Goal: Information Seeking & Learning: Learn about a topic

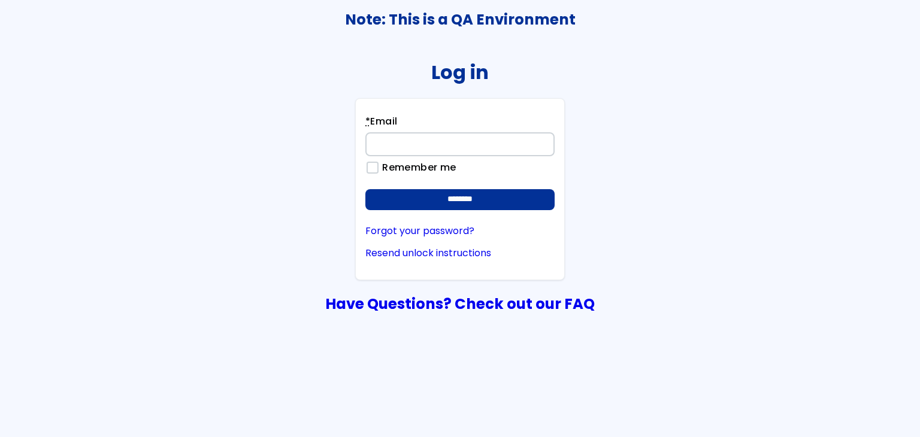
type input "**********"
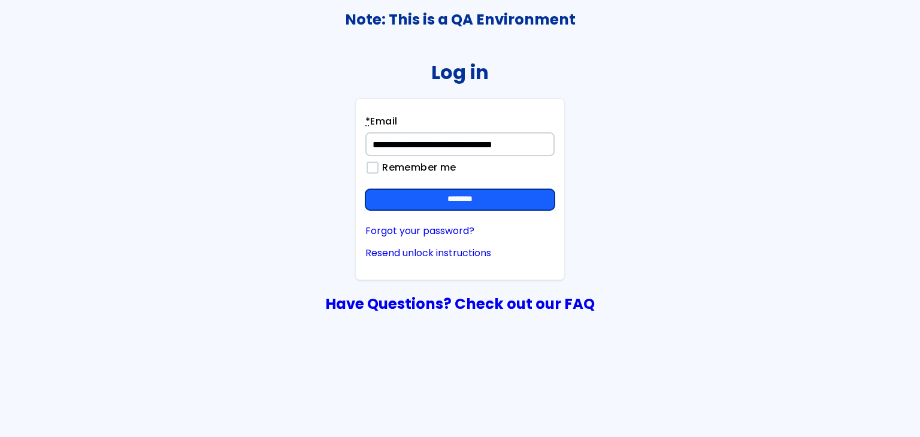
click at [530, 191] on input "********" at bounding box center [460, 200] width 189 height 22
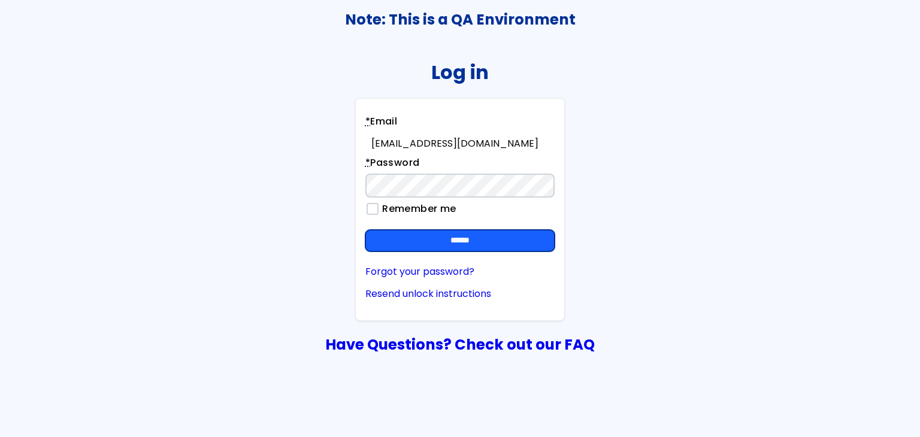
click at [524, 242] on input "******" at bounding box center [460, 241] width 189 height 22
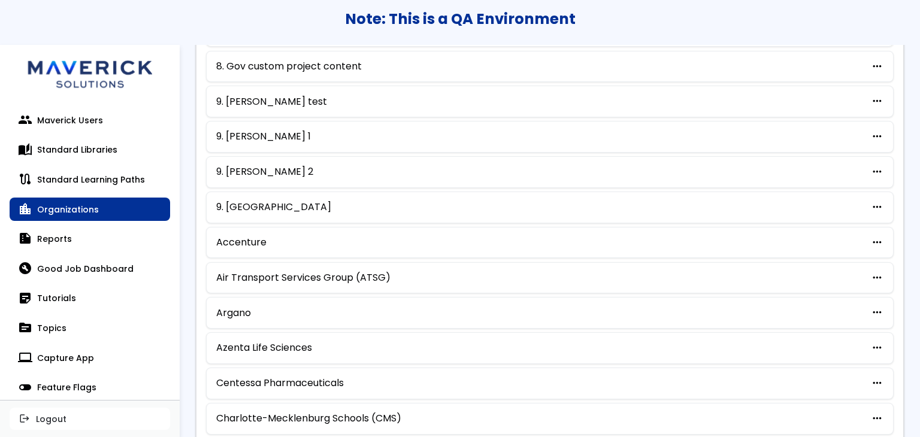
scroll to position [616, 0]
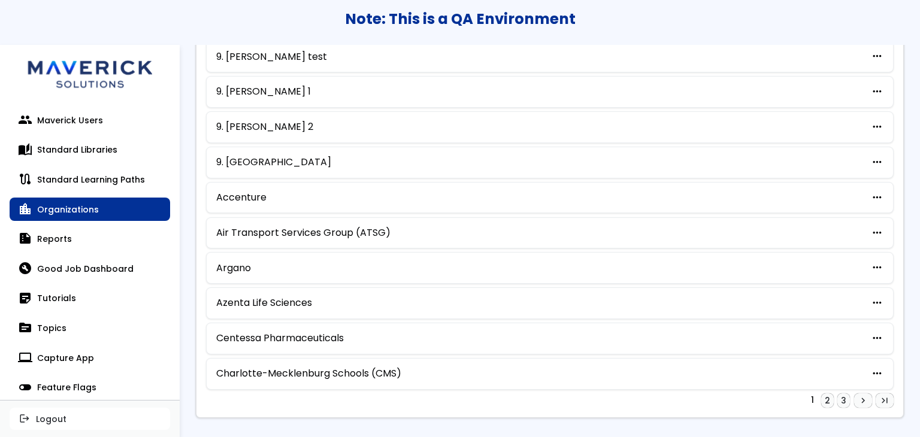
click at [347, 375] on div "Charlotte-Mecklenburg Schools (CMS) more_horiz edit Edit archive Archive delete…" at bounding box center [550, 374] width 688 height 32
click at [379, 369] on link "Charlotte-Mecklenburg Schools (CMS)" at bounding box center [308, 374] width 185 height 11
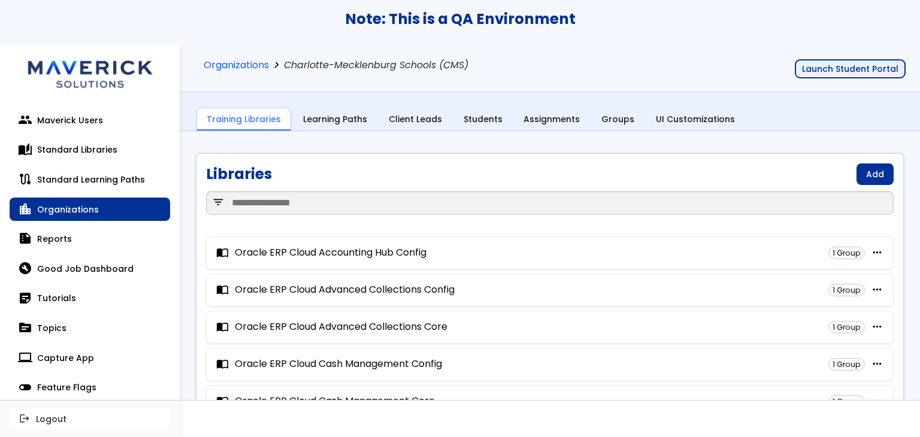
click at [875, 64] on button "Launch Student Portal" at bounding box center [850, 68] width 111 height 19
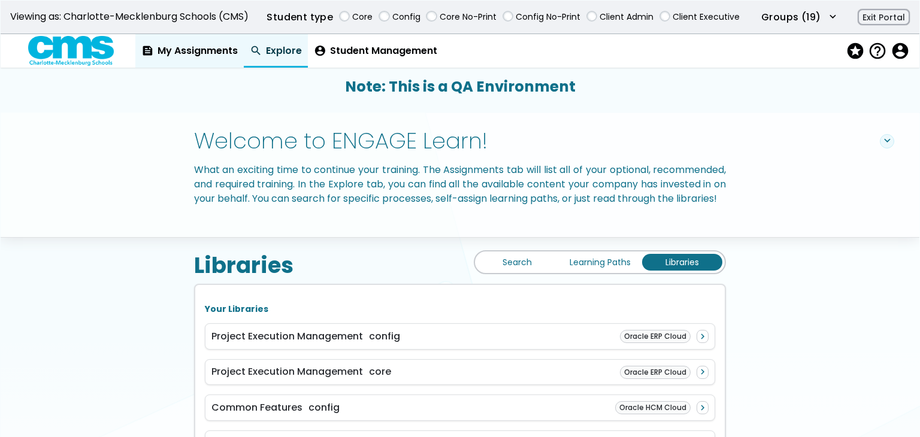
click at [201, 46] on link "feed My Assignments" at bounding box center [189, 51] width 108 height 34
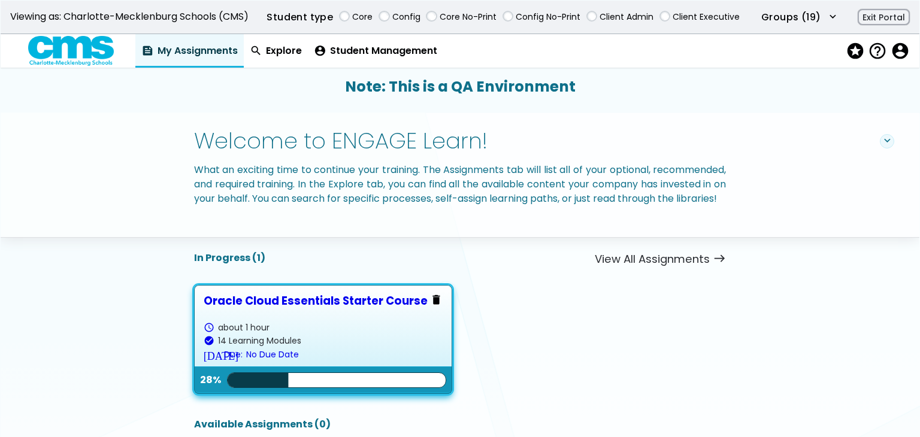
click at [394, 307] on div "Oracle Cloud Essentials Starter Course" at bounding box center [323, 301] width 239 height 13
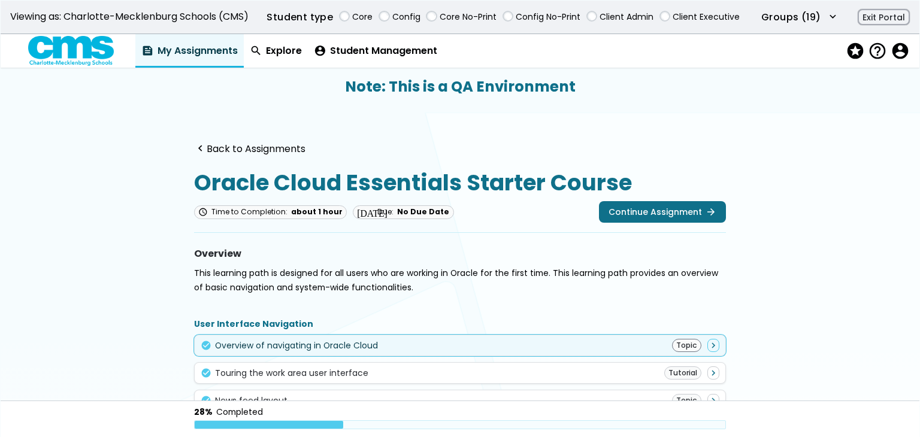
click at [313, 347] on div "Overview of navigating in Oracle Cloud" at bounding box center [296, 346] width 163 height 10
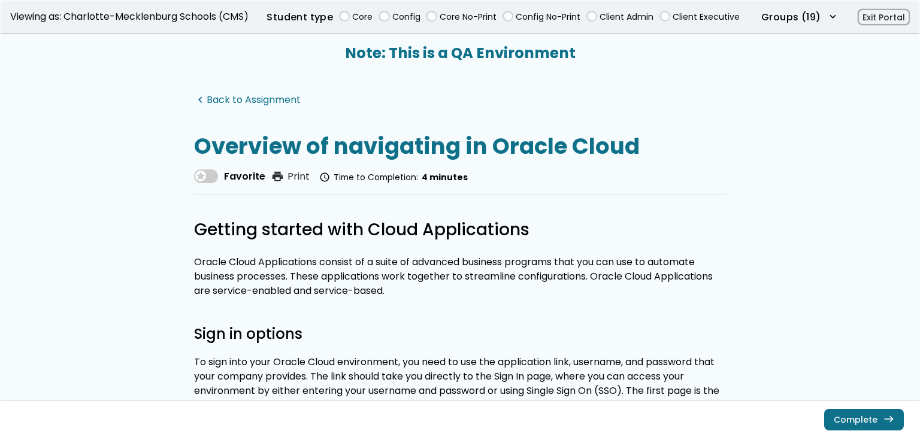
click at [288, 98] on link "navigate_before Back to Assignment" at bounding box center [247, 100] width 107 height 11
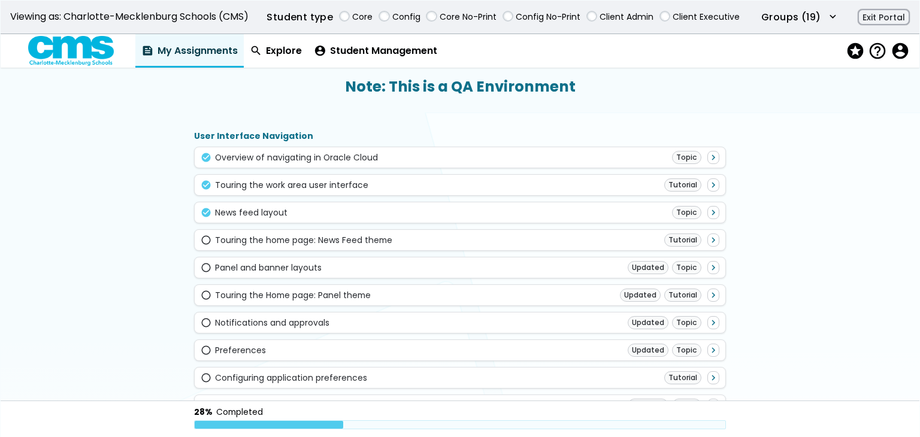
scroll to position [374, 0]
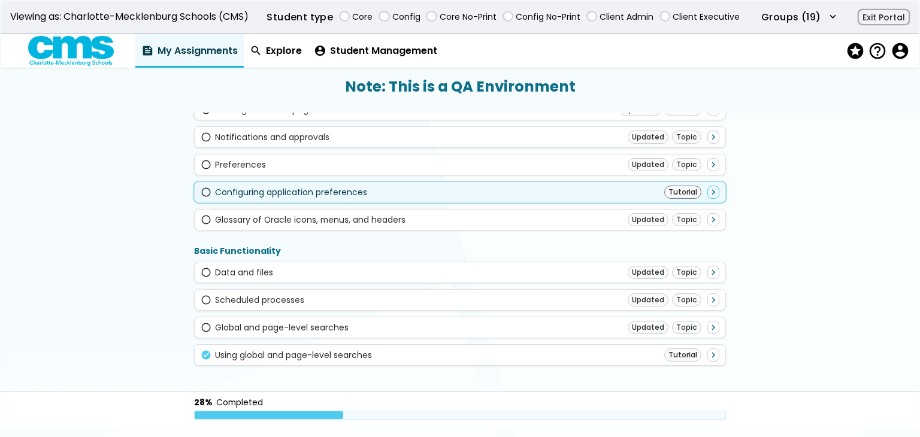
click at [568, 194] on div "radio_button_unchecked Configuring application preferences Tutorial navigate_ne…" at bounding box center [461, 192] width 520 height 13
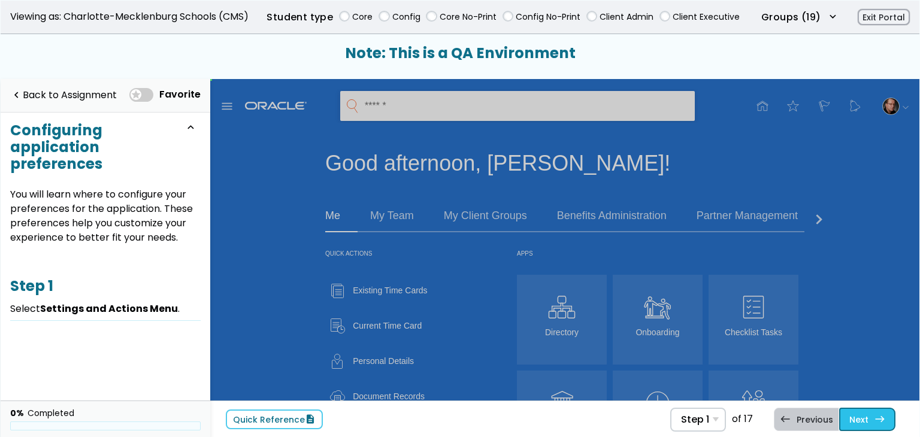
click at [879, 422] on span "east" at bounding box center [880, 420] width 11 height 10
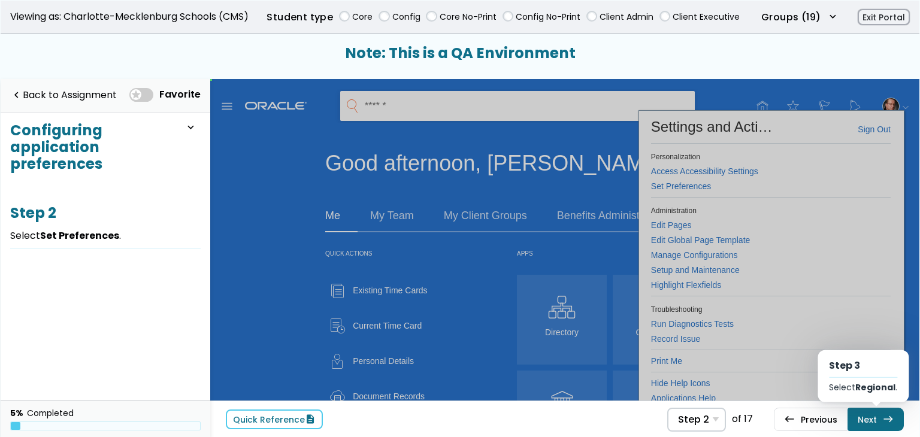
click at [879, 421] on link "Next east Step 3 Select Regional ." at bounding box center [876, 419] width 56 height 23
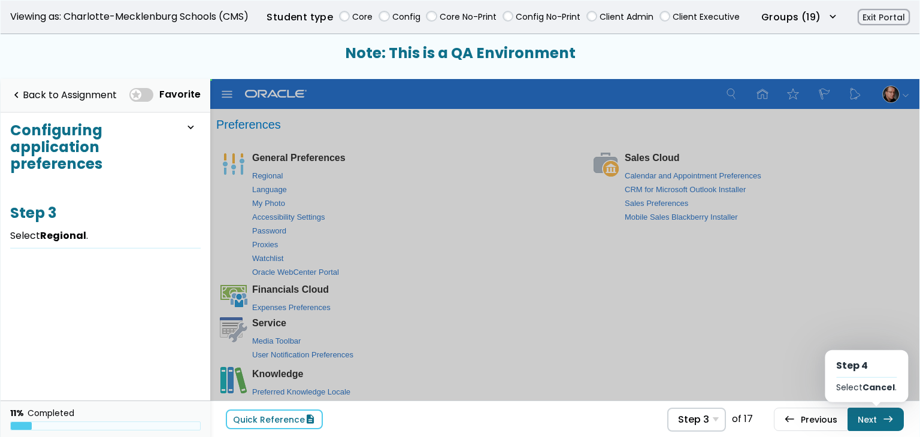
click at [879, 421] on link "Next east Step 4 Select Cancel ." at bounding box center [876, 419] width 56 height 23
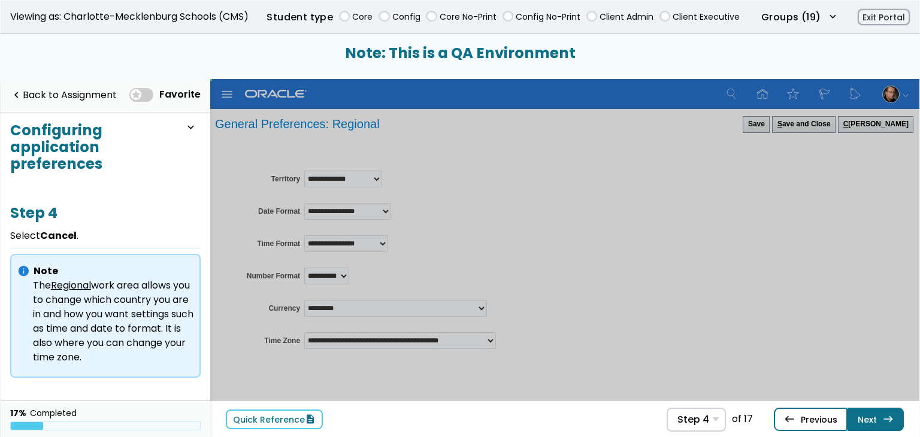
click at [816, 415] on link "west Previous Step 3 Select Regional ." at bounding box center [811, 419] width 74 height 23
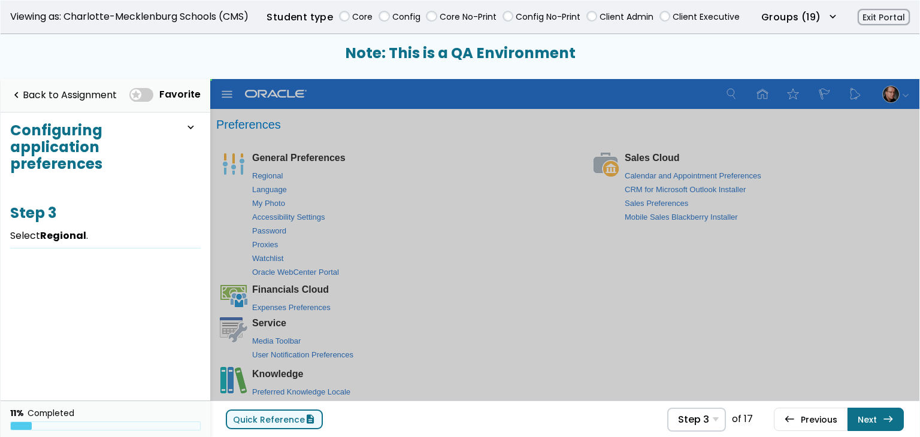
click at [305, 418] on span "description" at bounding box center [310, 420] width 11 height 10
click at [151, 90] on span at bounding box center [141, 95] width 24 height 14
click at [86, 99] on link "navigate_before Back to Assignment" at bounding box center [63, 95] width 107 height 25
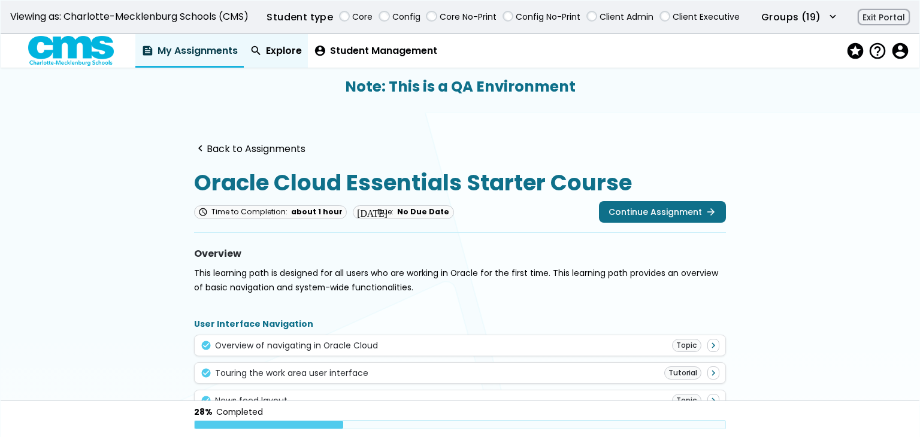
click at [273, 50] on link "search Explore" at bounding box center [276, 51] width 64 height 34
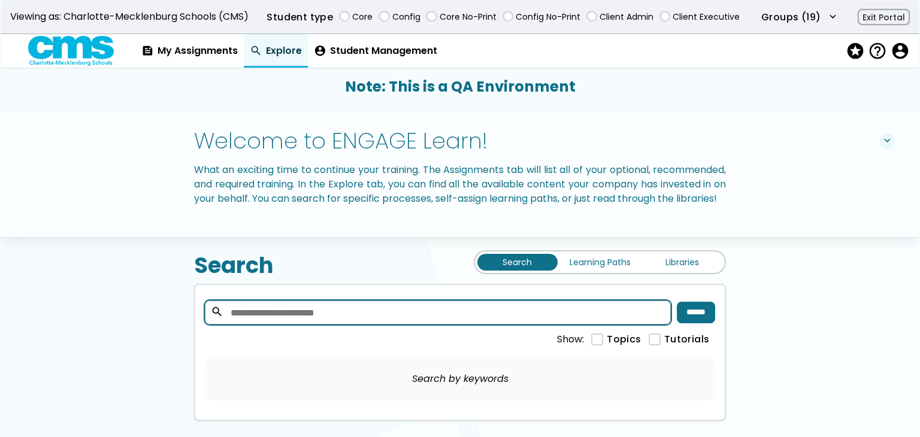
click at [571, 318] on input "search" at bounding box center [438, 313] width 467 height 24
type input "*******"
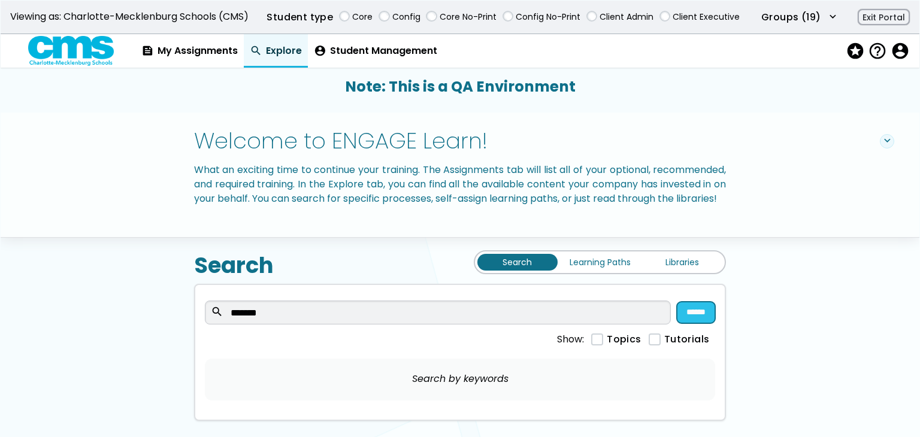
click at [677, 322] on input "******" at bounding box center [696, 313] width 38 height 22
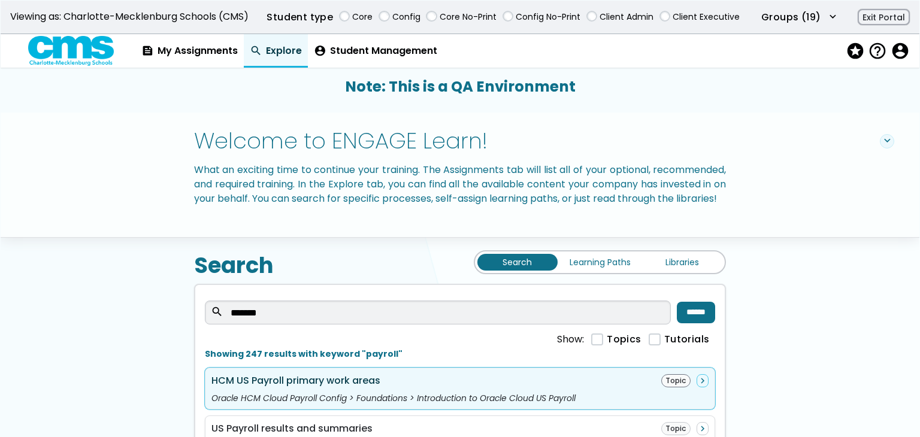
click at [324, 387] on div "HCM US Payroll primary work areas" at bounding box center [296, 381] width 169 height 11
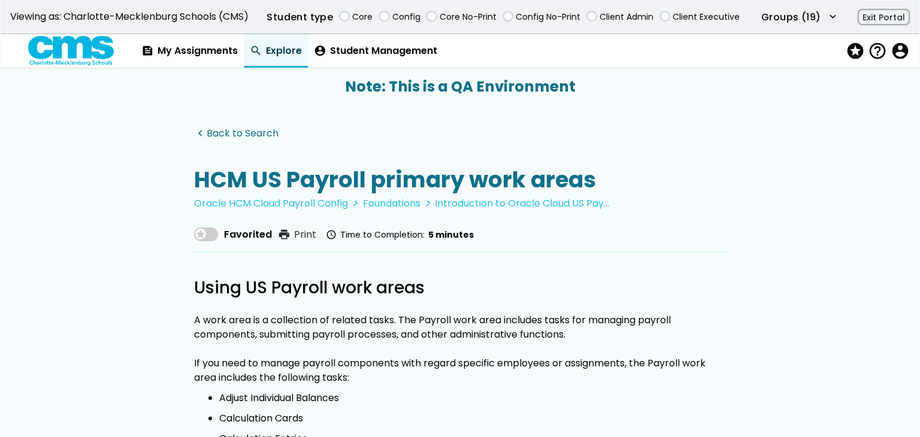
click at [218, 137] on link "navigate_before Back to Search" at bounding box center [236, 133] width 84 height 11
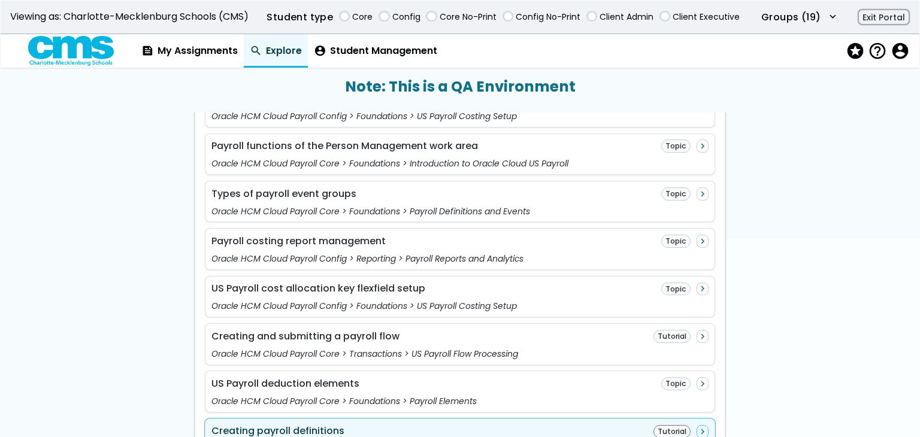
scroll to position [1198, 0]
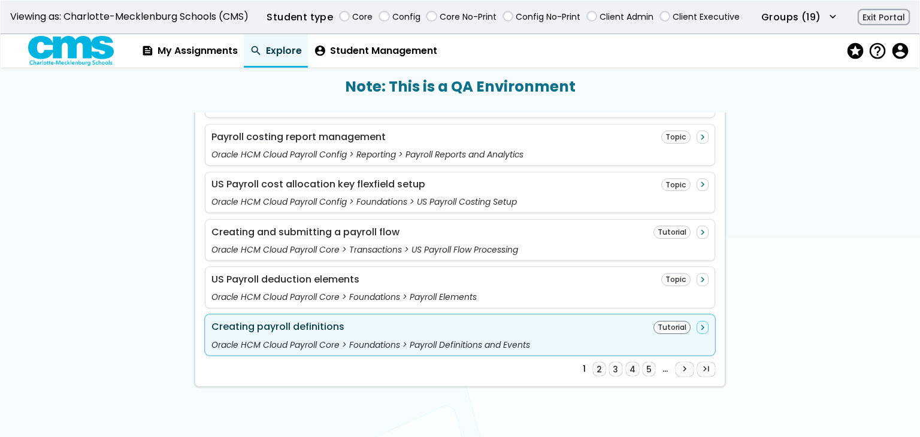
click at [561, 340] on div "Creating payroll definitions Tutorial navigate_next Oracle HCM Cloud Payroll Co…" at bounding box center [460, 336] width 511 height 42
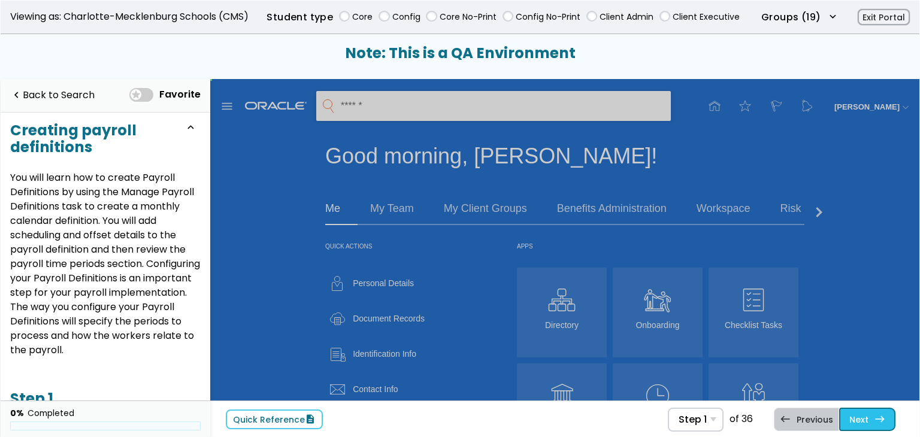
click at [877, 415] on span "east" at bounding box center [880, 420] width 11 height 10
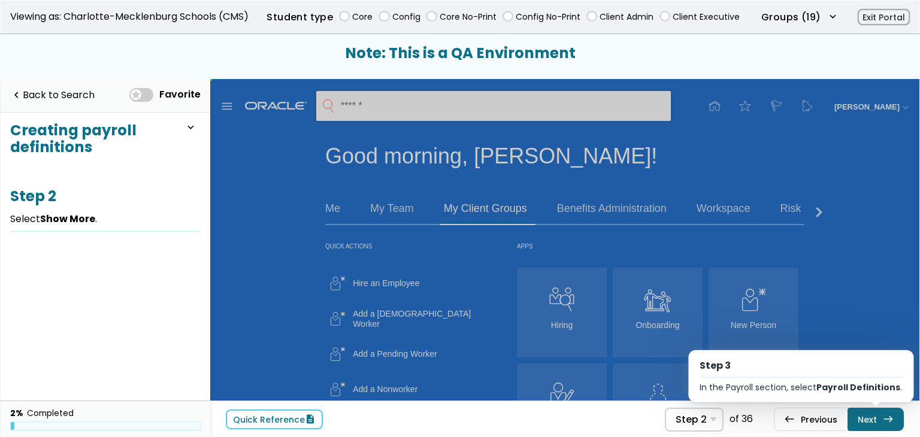
click at [877, 415] on link "Next east Step 3 In the Payroll section, select Payroll Definitions ." at bounding box center [876, 419] width 56 height 23
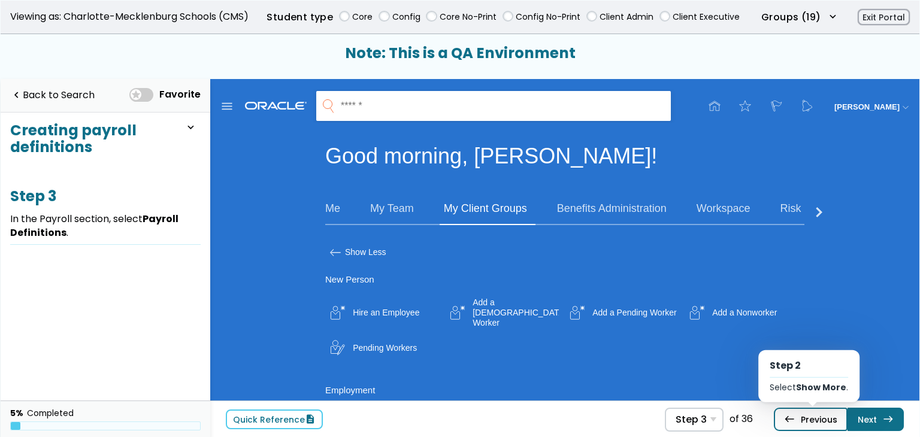
click at [798, 419] on link "west Previous Step 2 Select Show More ." at bounding box center [811, 419] width 74 height 23
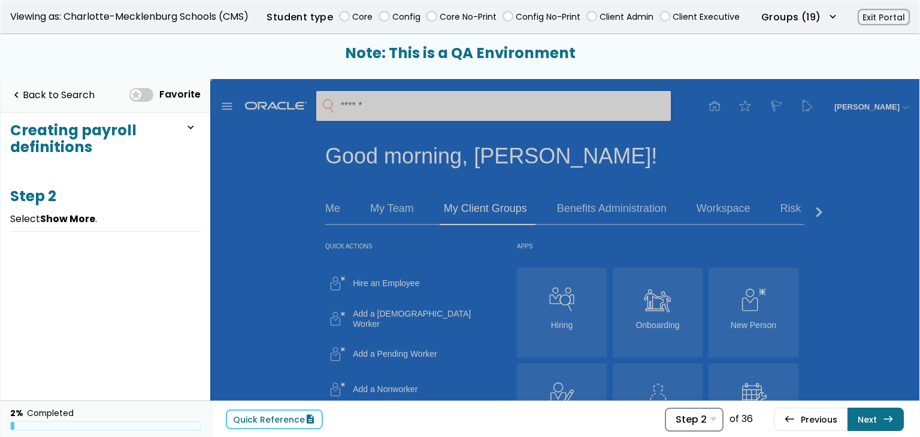
click at [712, 417] on div "Step 2 Step 1 Select My Client Groups . Step 2 Select Show More . Step 3 In the…" at bounding box center [694, 420] width 59 height 24
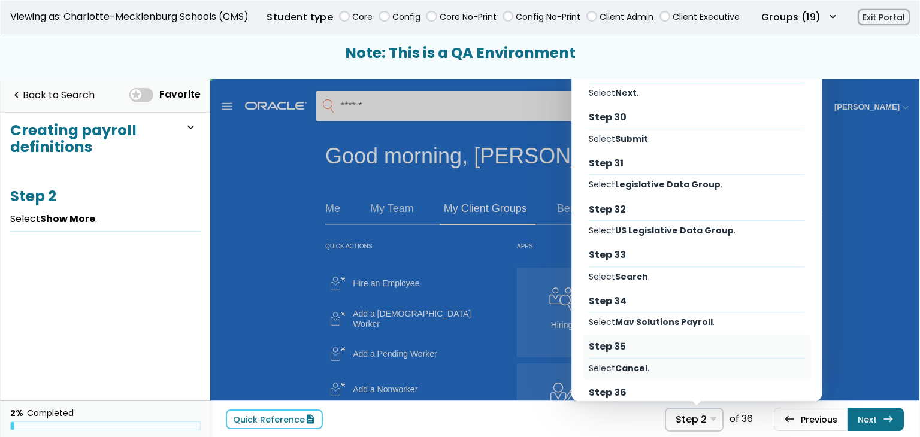
scroll to position [1384, 0]
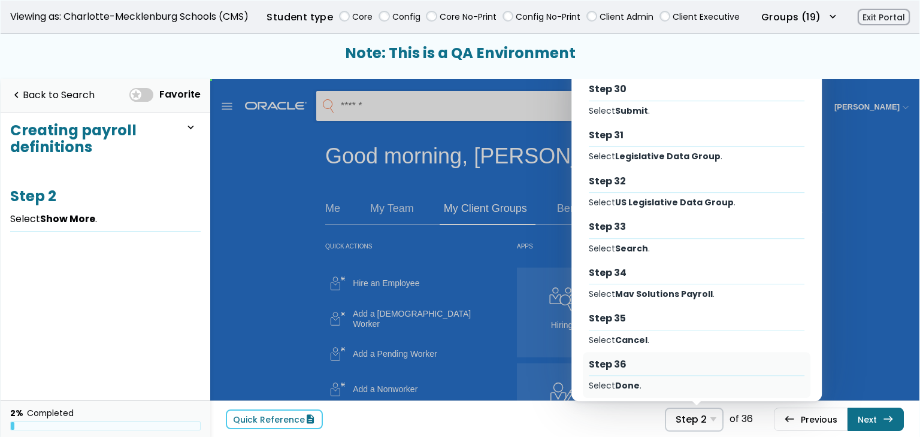
click at [679, 360] on div "Step 36" at bounding box center [697, 364] width 216 height 13
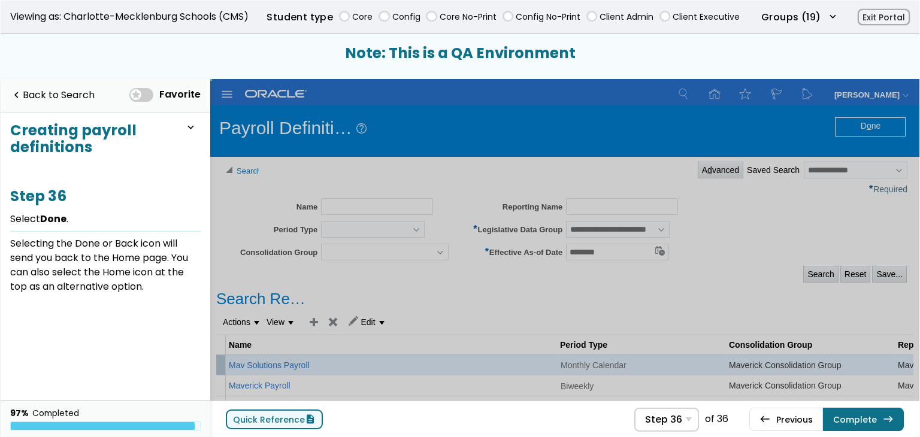
click at [305, 420] on span "description" at bounding box center [310, 420] width 11 height 10
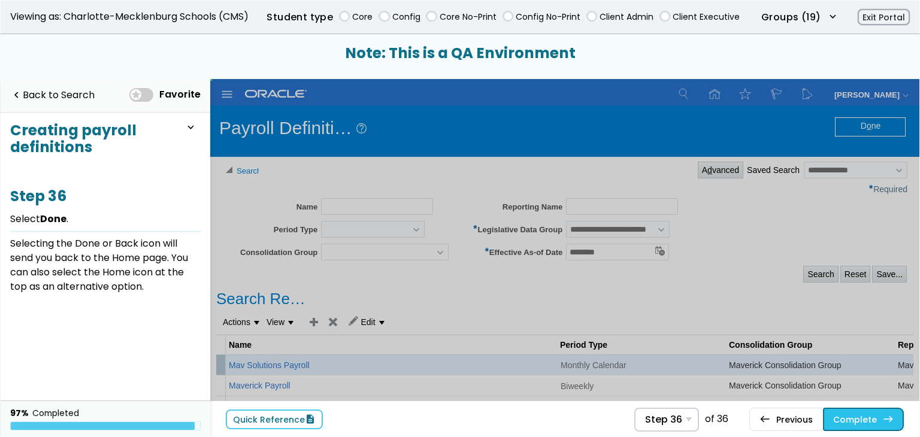
click at [879, 416] on link "Complete east" at bounding box center [863, 419] width 81 height 23
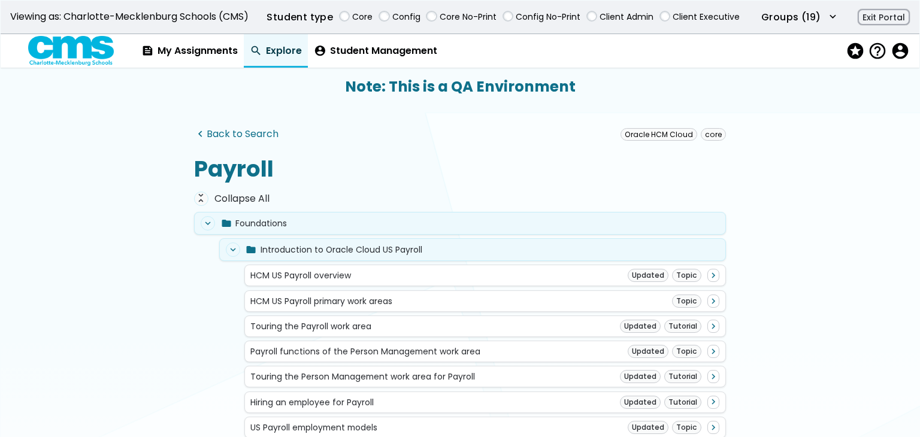
click at [235, 135] on link "navigate_before Back to Search" at bounding box center [236, 134] width 84 height 11
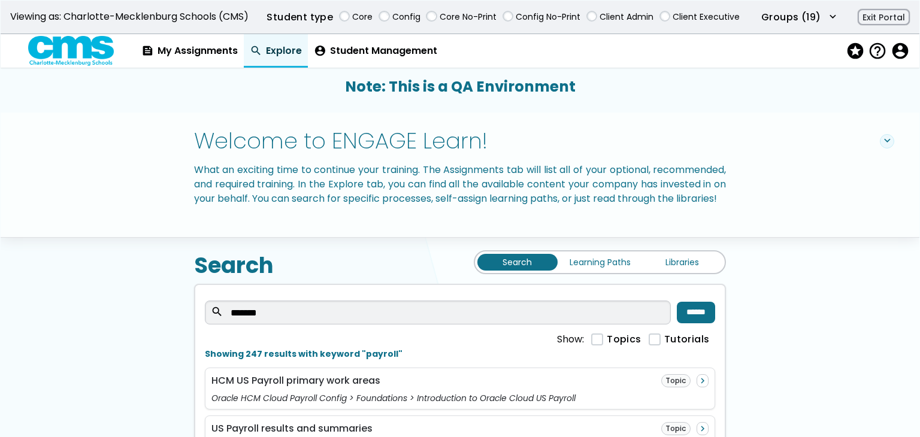
click at [623, 271] on link "Learning Paths" at bounding box center [600, 262] width 80 height 17
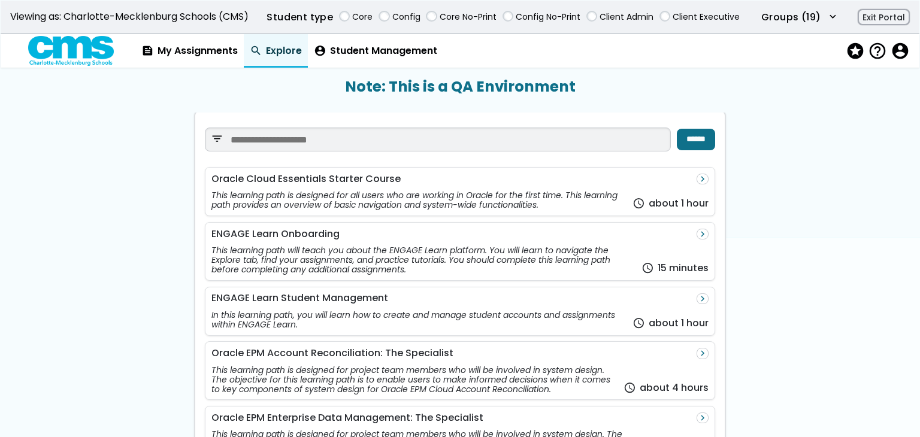
scroll to position [419, 0]
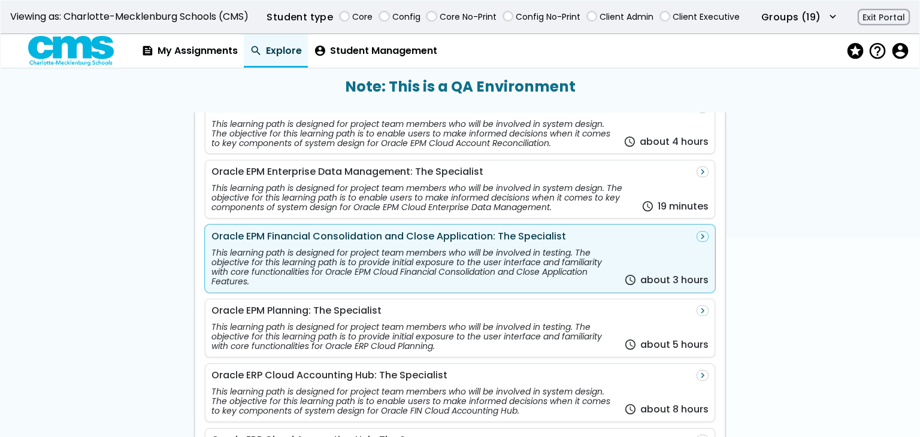
click at [497, 283] on div "This learning path is designed for project team members who will be involved in…" at bounding box center [416, 267] width 408 height 38
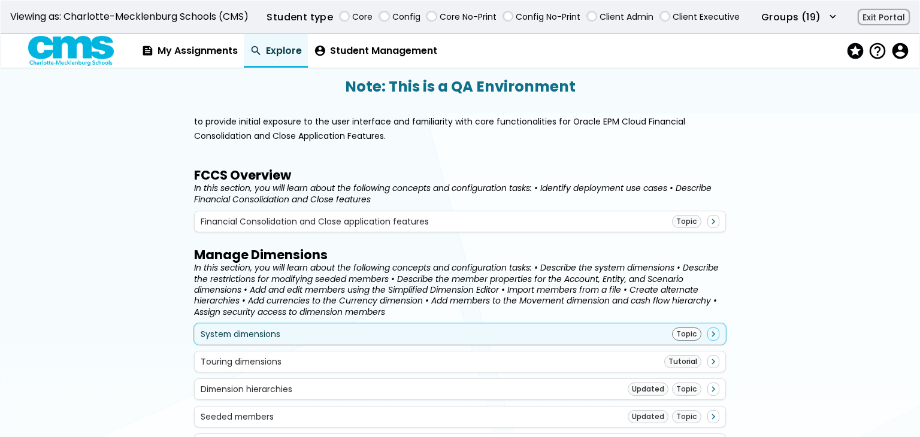
scroll to position [240, 0]
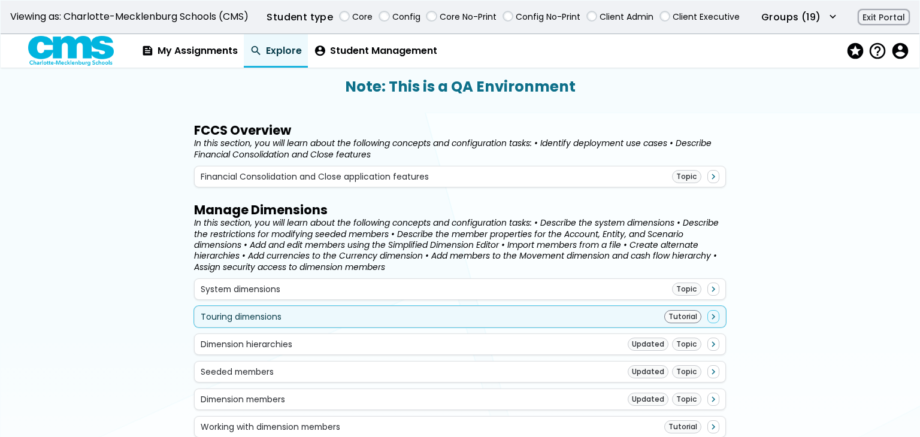
click at [482, 306] on div "Touring dimensions Tutorial navigate_next" at bounding box center [460, 317] width 532 height 22
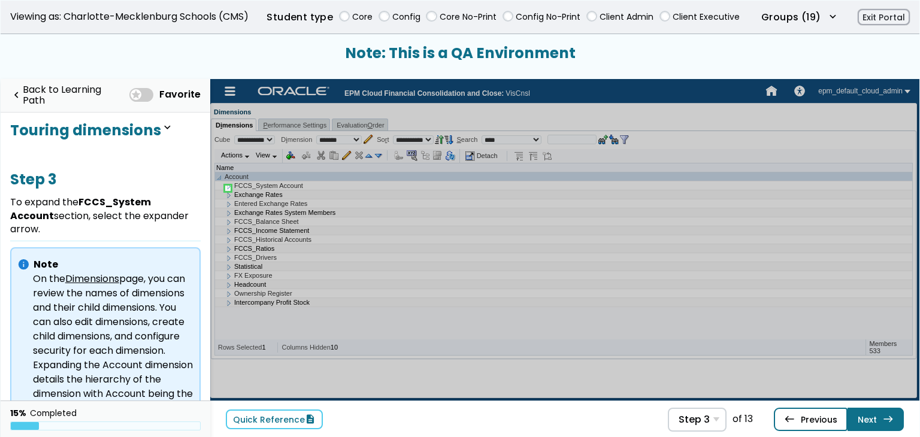
drag, startPoint x: 0, startPoint y: 0, endPoint x: 808, endPoint y: 418, distance: 910.0
click at [808, 418] on link "west Previous Step 2 Select Dimensions ." at bounding box center [811, 419] width 74 height 23
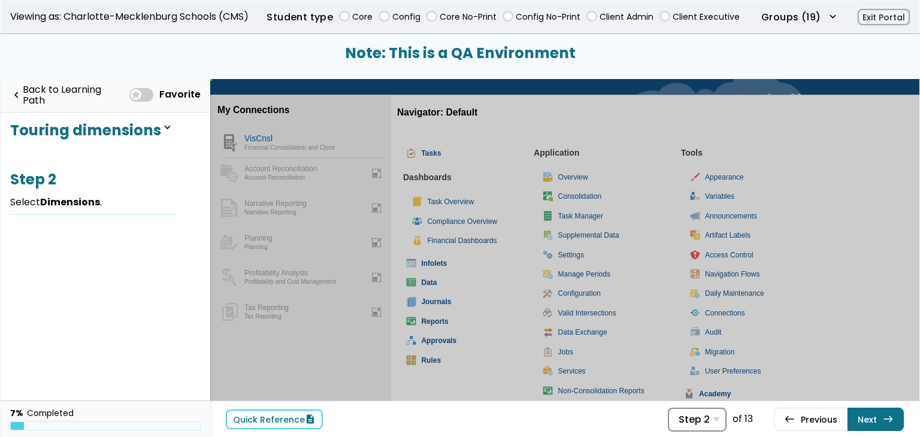
click at [714, 424] on div "Step 2 Step 1 Select Navigator . Step 2 Select Dimensions . Step 3 To expand th…" at bounding box center [697, 420] width 59 height 24
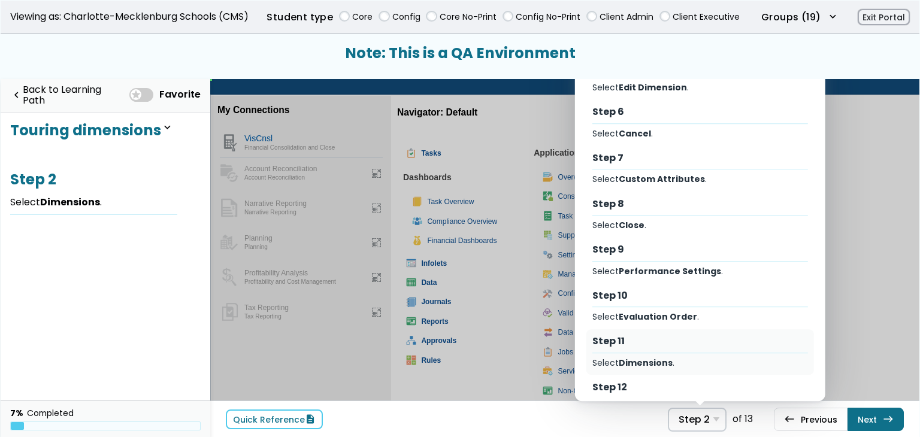
scroll to position [281, 0]
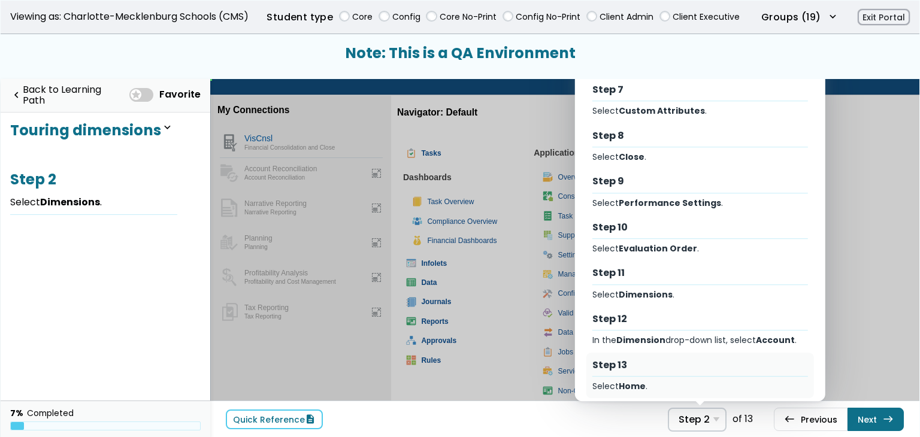
click at [678, 365] on div "Step 13 Select Home ." at bounding box center [701, 376] width 228 height 46
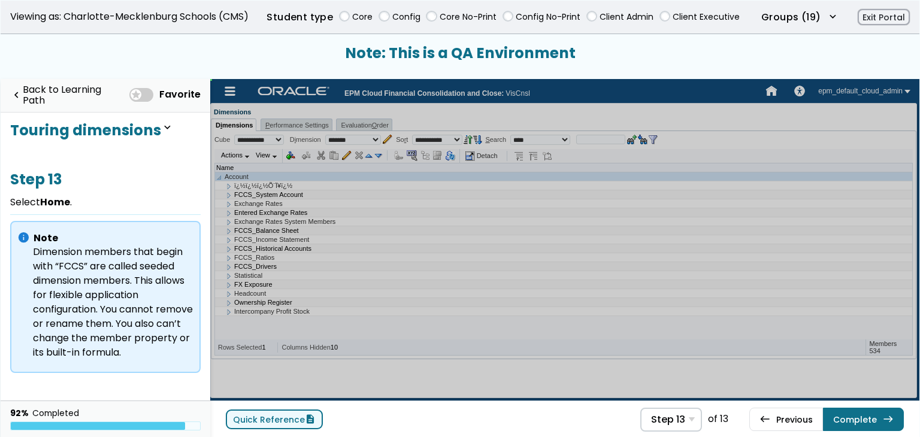
click at [305, 417] on span "description" at bounding box center [310, 420] width 11 height 10
click at [72, 98] on link "navigate_before Back to Learning Path" at bounding box center [66, 95] width 113 height 25
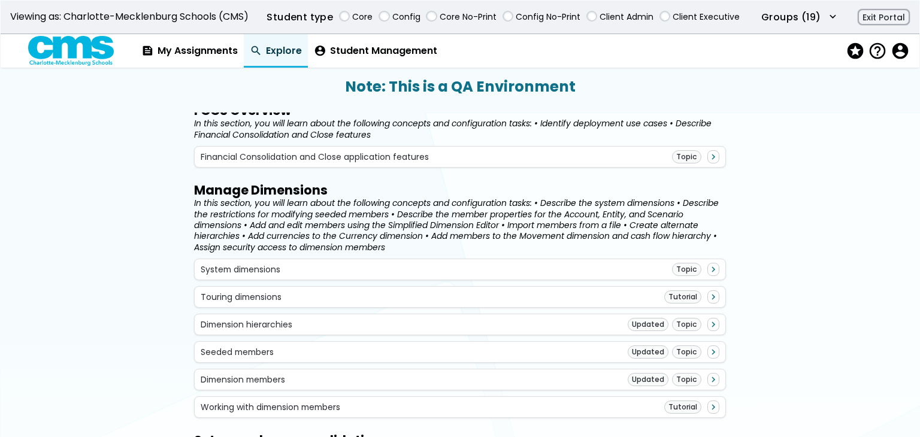
scroll to position [419, 0]
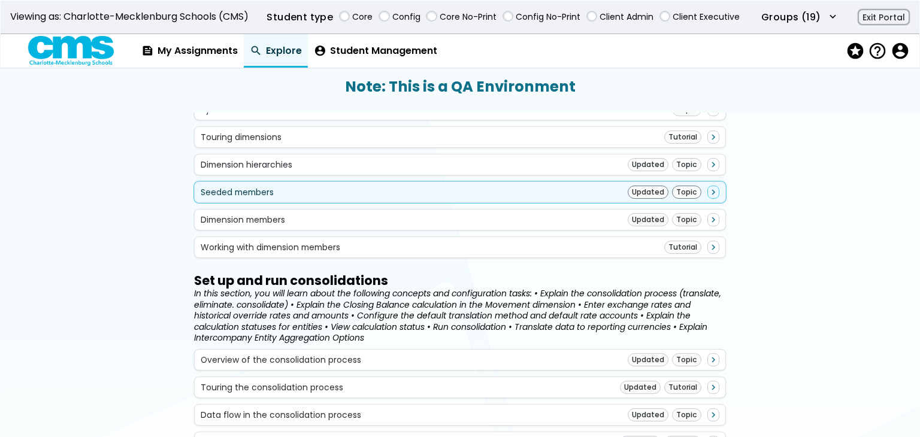
click at [549, 192] on div "Seeded members Updated Topic navigate_next" at bounding box center [461, 192] width 520 height 13
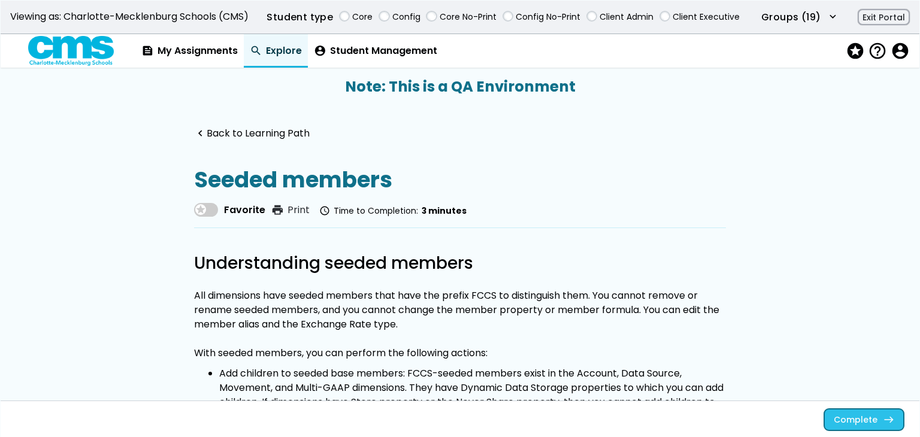
click at [858, 418] on link "Complete east" at bounding box center [865, 420] width 80 height 22
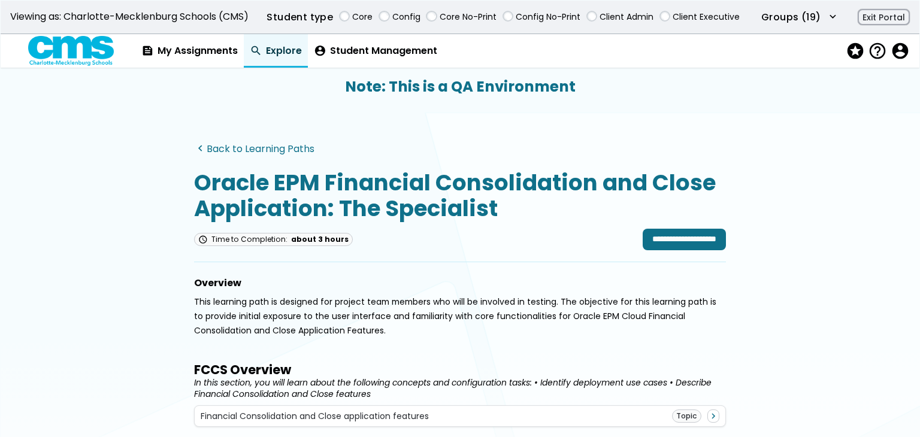
click at [286, 152] on link "navigate_before Back to Learning Paths" at bounding box center [254, 148] width 120 height 11
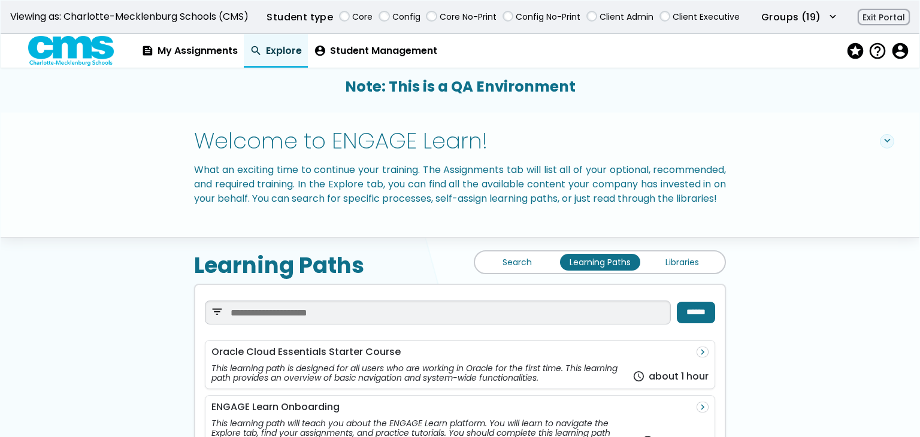
click at [672, 271] on link "Libraries" at bounding box center [682, 262] width 80 height 17
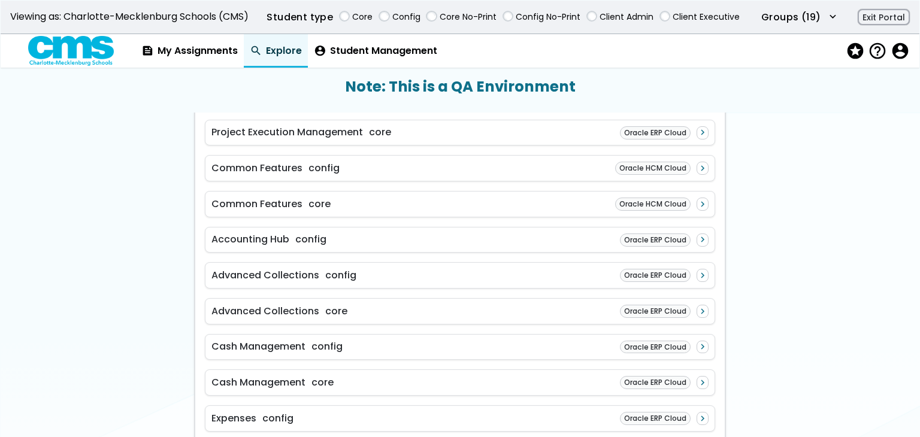
scroll to position [360, 0]
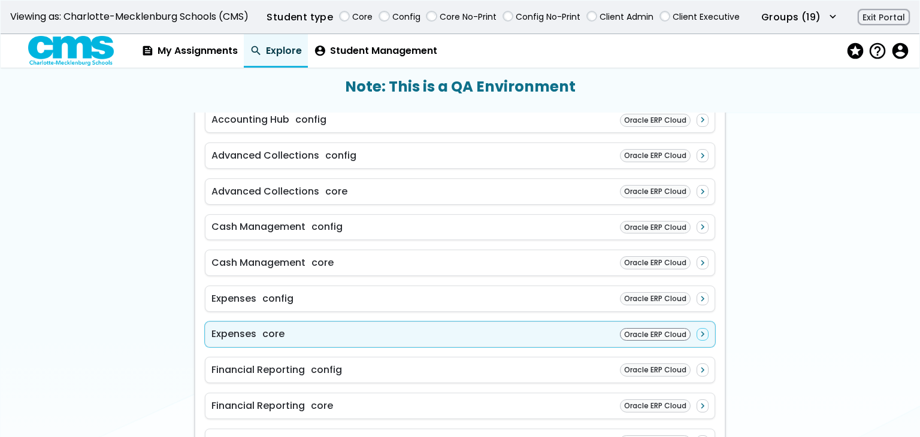
click at [535, 333] on div "Expenses core Oracle ERP Cloud navigate_next" at bounding box center [460, 335] width 511 height 26
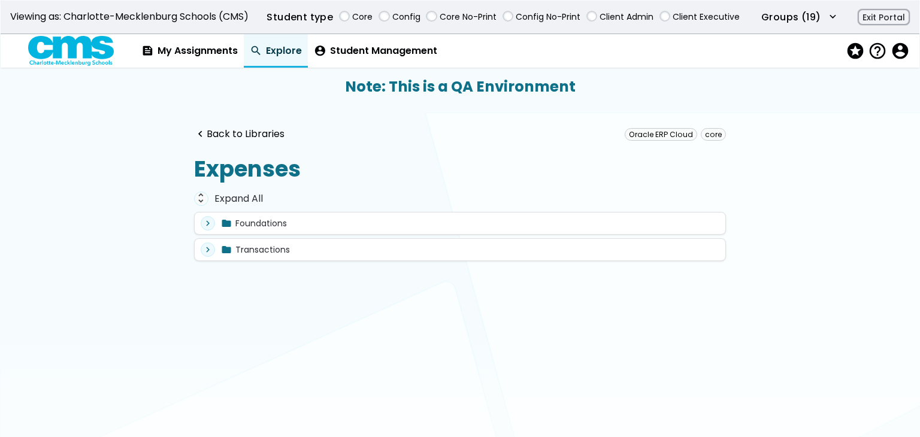
click at [234, 190] on div "unfold_more Expand All expand_more folder Foundations expand_more folder Introd…" at bounding box center [460, 237] width 532 height 98
click at [233, 207] on div "unfold_more Expand All expand_more folder Foundations expand_more folder Introd…" at bounding box center [460, 237] width 532 height 98
click at [235, 196] on div "unfold_more Expand All" at bounding box center [460, 199] width 532 height 14
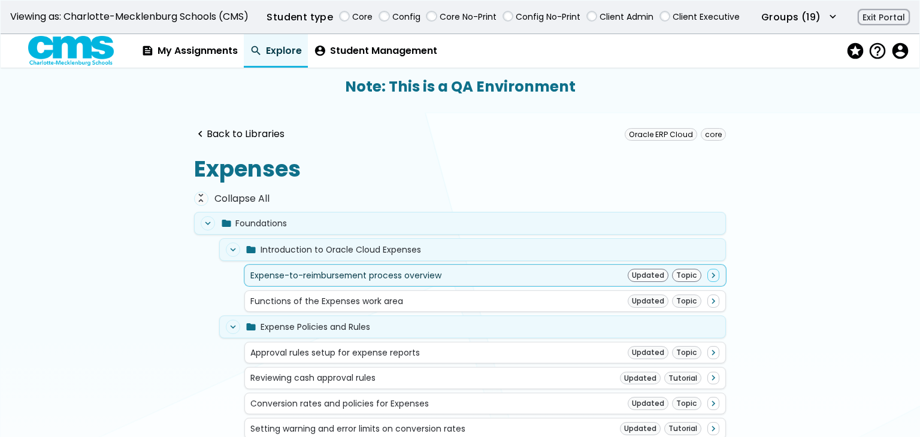
click at [356, 273] on div "Expense-to-reimbursement process overview" at bounding box center [345, 276] width 191 height 10
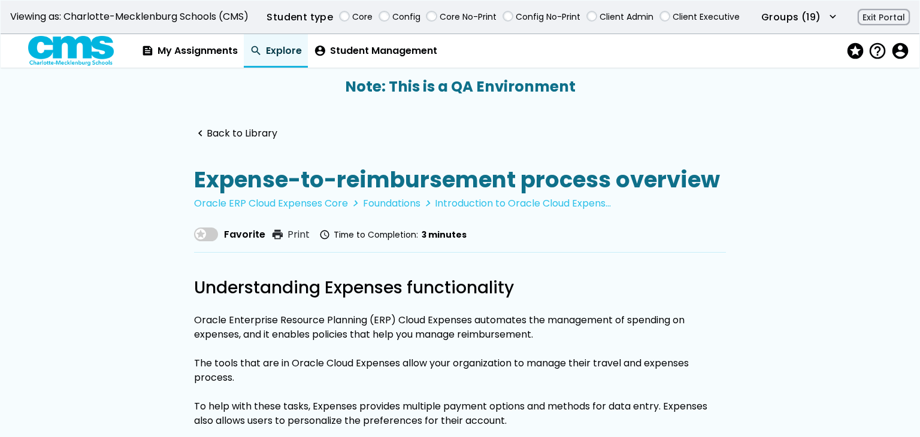
click at [234, 246] on div "Favorite print Print schedule Time to Completion: 3 minutes" at bounding box center [330, 235] width 273 height 25
click at [234, 241] on span "Favorite" at bounding box center [244, 235] width 41 height 14
click at [240, 128] on link "navigate_before Back to Library" at bounding box center [235, 133] width 83 height 11
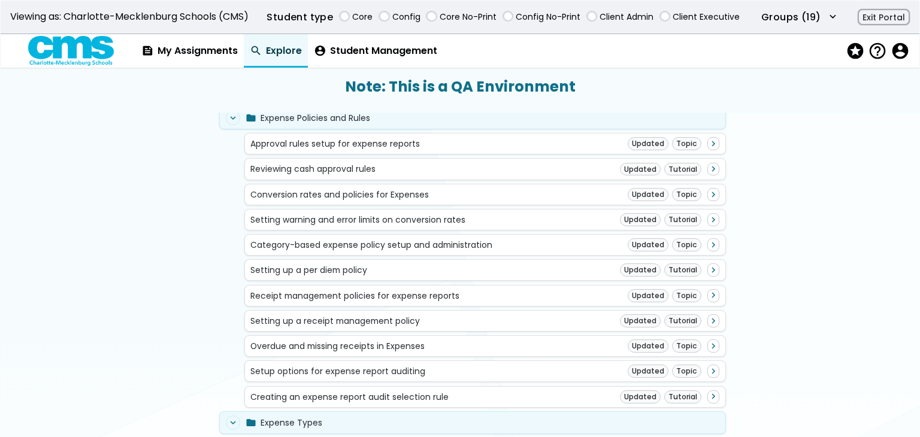
scroll to position [539, 0]
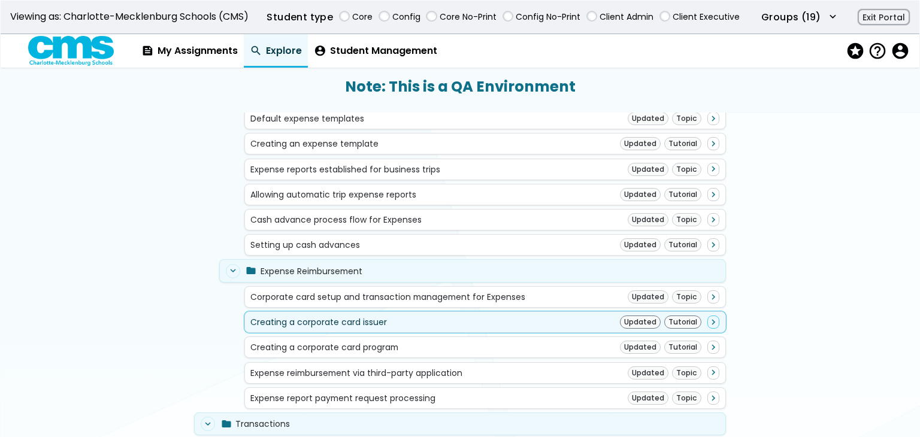
click at [653, 316] on div "Updated" at bounding box center [640, 322] width 41 height 13
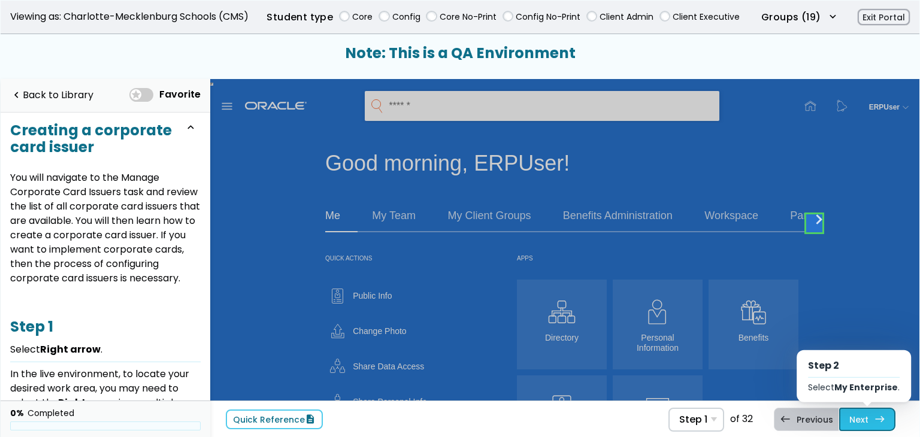
click at [883, 421] on span "east" at bounding box center [880, 420] width 11 height 10
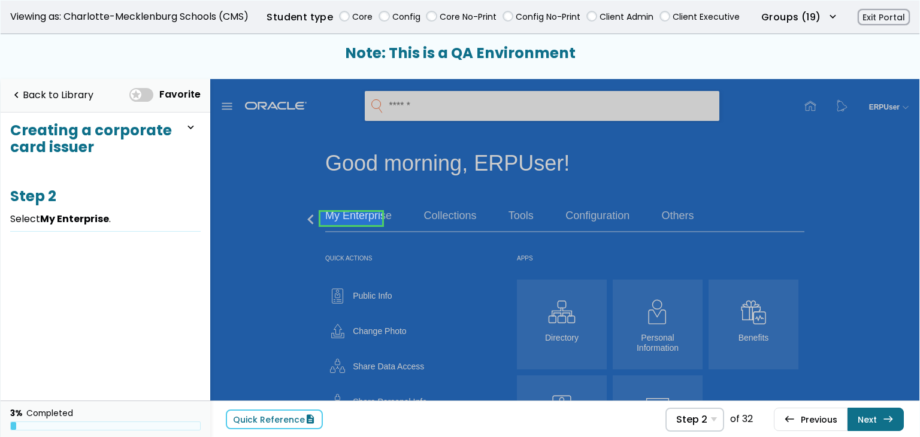
click at [361, 227] on link at bounding box center [352, 219] width 62 height 24
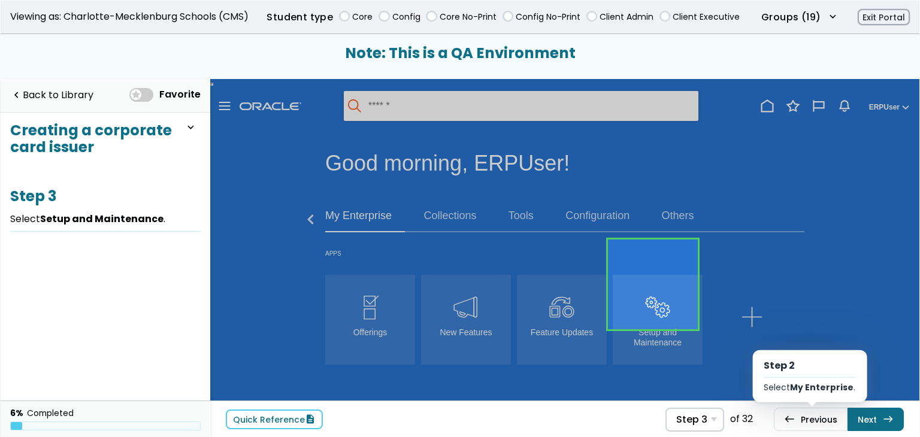
scroll to position [39, 0]
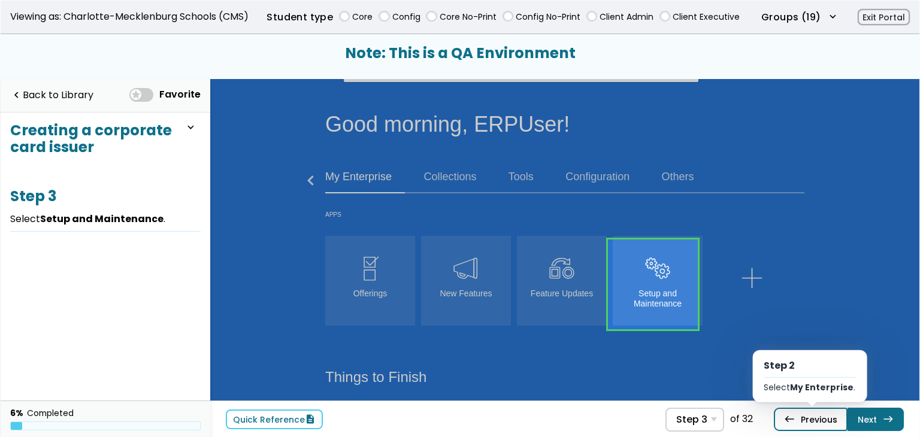
click at [829, 422] on link "west Previous Step 2 Select My Enterprise ." at bounding box center [811, 419] width 74 height 23
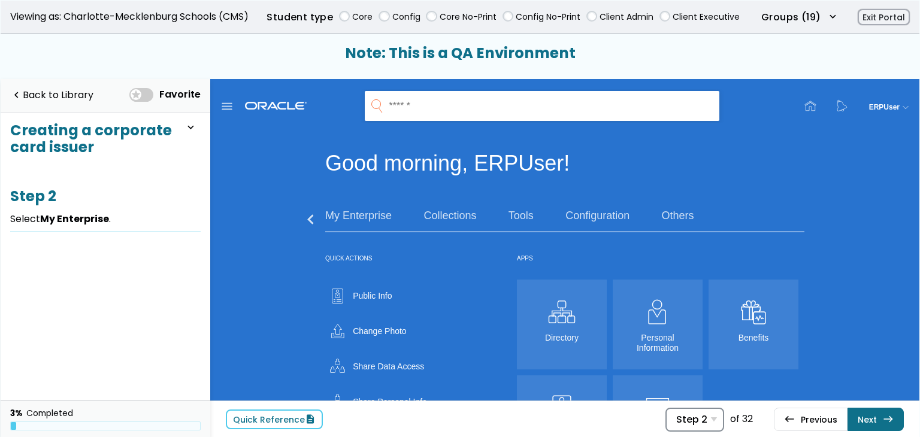
click at [689, 422] on span "Step 2" at bounding box center [692, 419] width 31 height 11
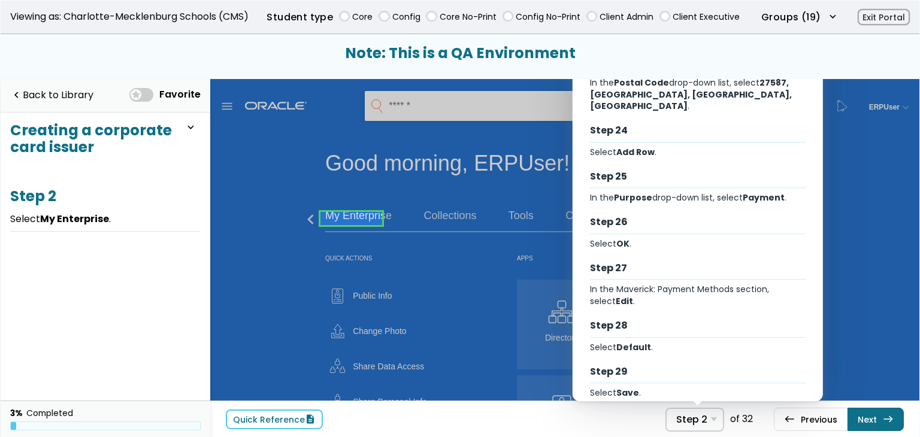
scroll to position [1166, 0]
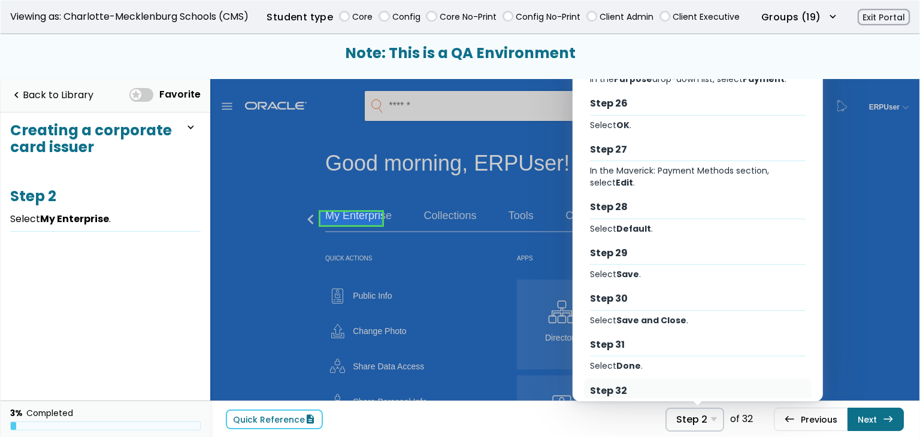
click at [702, 385] on div "Step 32" at bounding box center [698, 391] width 216 height 13
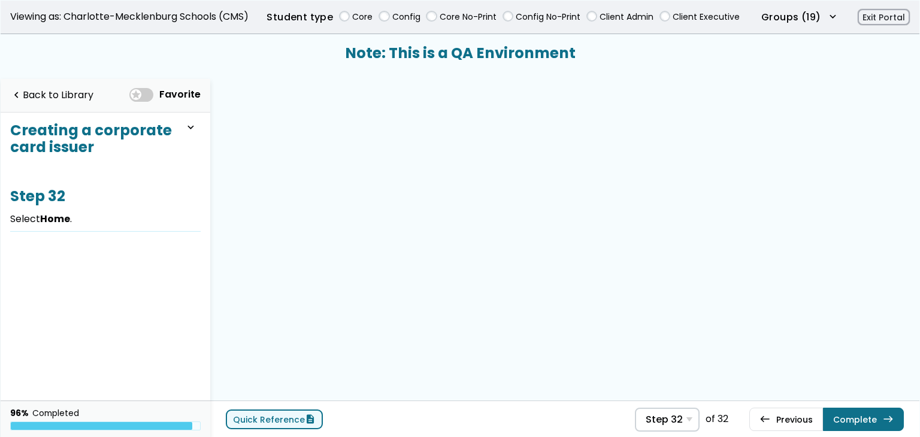
click at [287, 422] on link "Quick Reference description" at bounding box center [274, 420] width 97 height 20
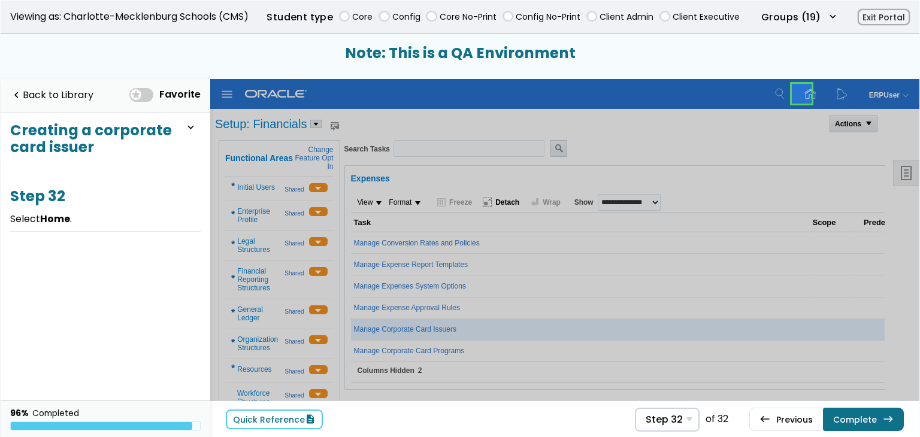
drag, startPoint x: 864, startPoint y: 411, endPoint x: 851, endPoint y: 386, distance: 28.4
click at [864, 411] on link "Complete east" at bounding box center [863, 419] width 81 height 23
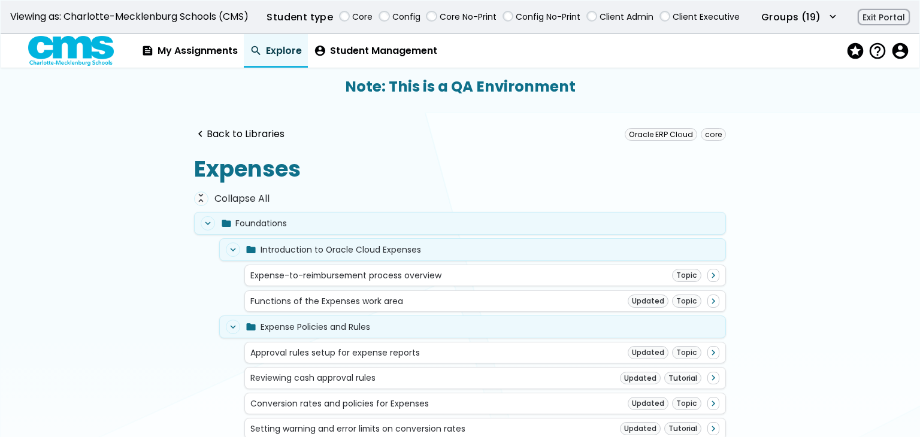
click at [216, 139] on link "navigate_before Back to Libraries" at bounding box center [239, 134] width 90 height 11
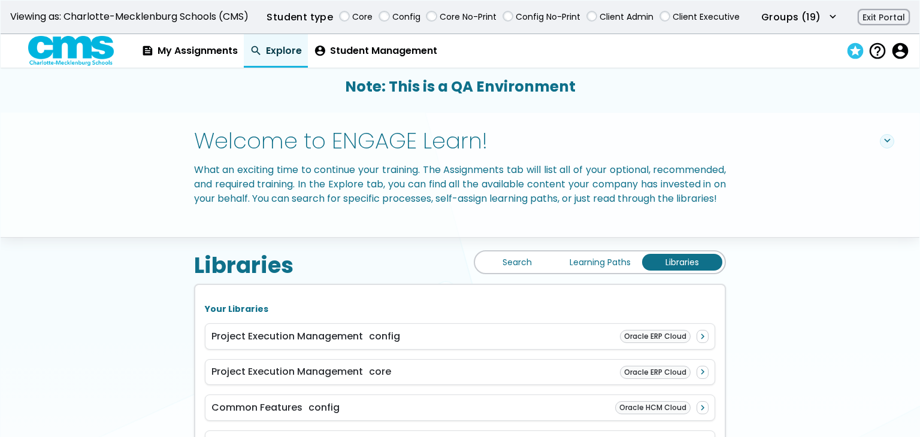
click at [851, 50] on span "stars" at bounding box center [854, 51] width 17 height 17
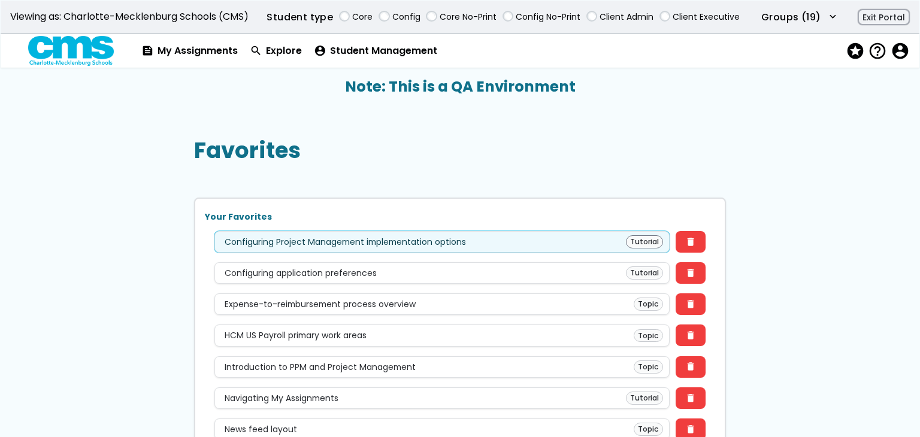
click at [542, 245] on div "Configuring Project Management implementation options Tutorial" at bounding box center [442, 242] width 443 height 13
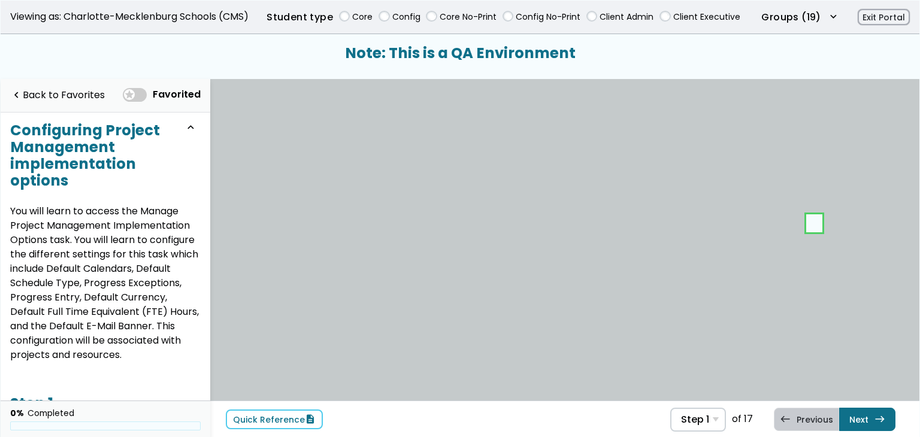
click at [820, 227] on link at bounding box center [815, 224] width 24 height 24
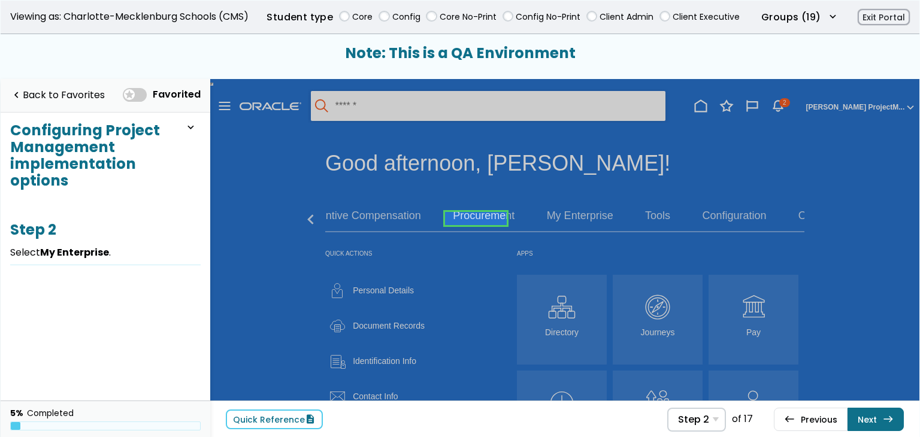
click at [482, 219] on link at bounding box center [476, 219] width 62 height 24
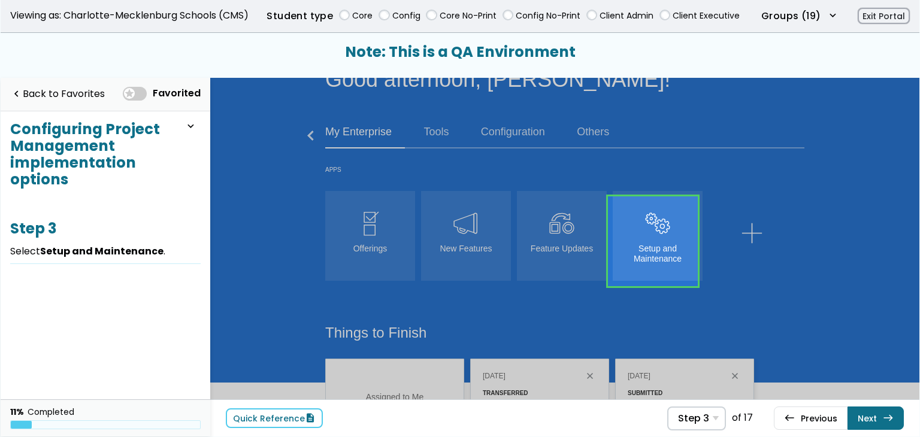
scroll to position [84, 0]
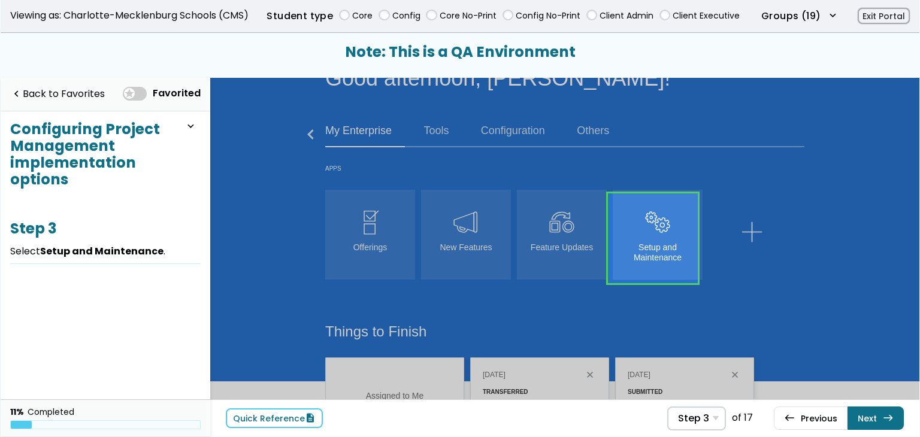
click at [629, 228] on link at bounding box center [653, 239] width 90 height 90
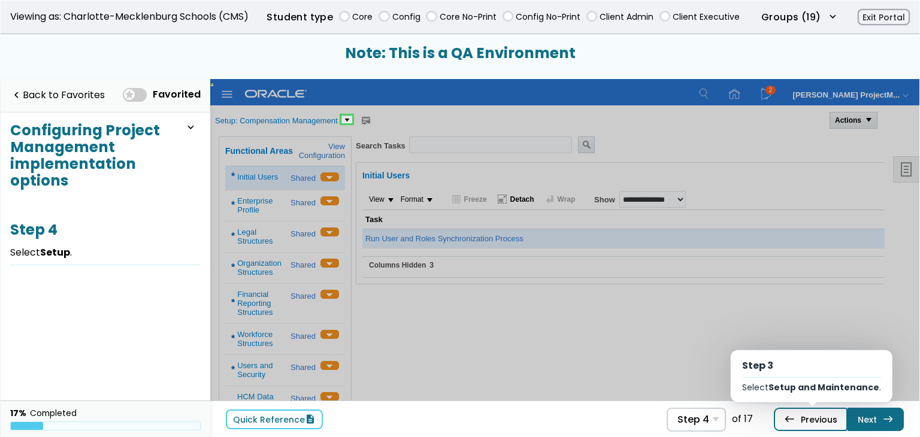
click at [811, 411] on link "west Previous Step 3 Select Setup and Maintenance ." at bounding box center [811, 419] width 74 height 23
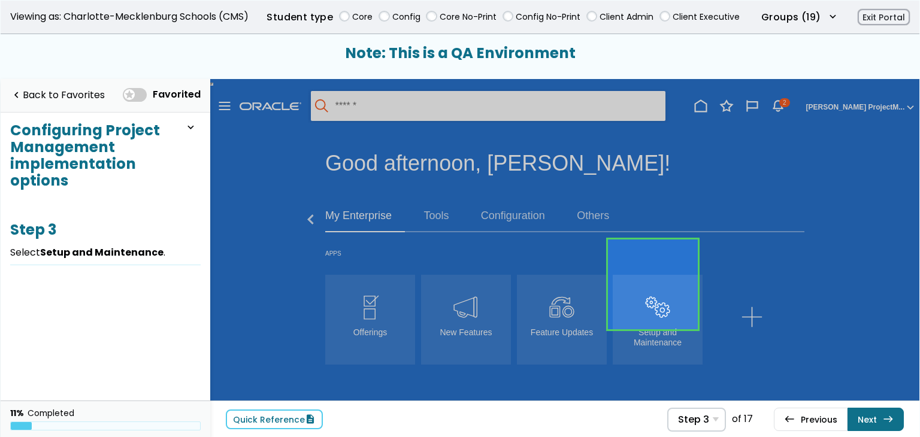
scroll to position [39, 0]
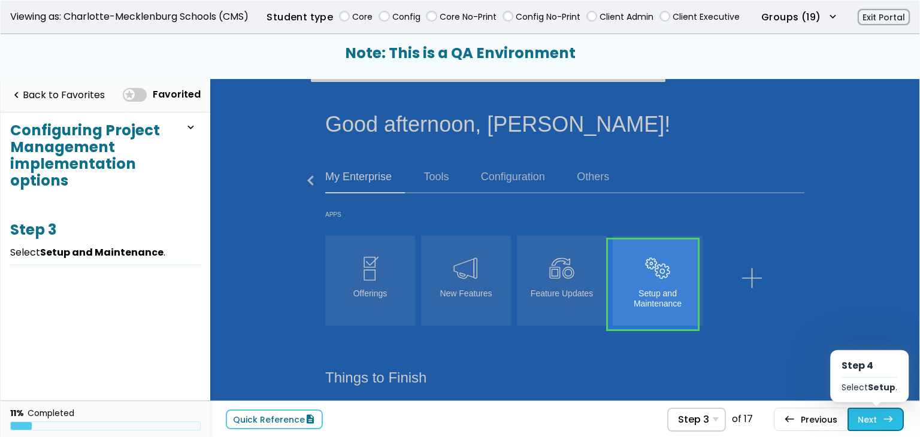
click at [849, 415] on link "Next east Step 4 Select Setup ." at bounding box center [876, 419] width 56 height 23
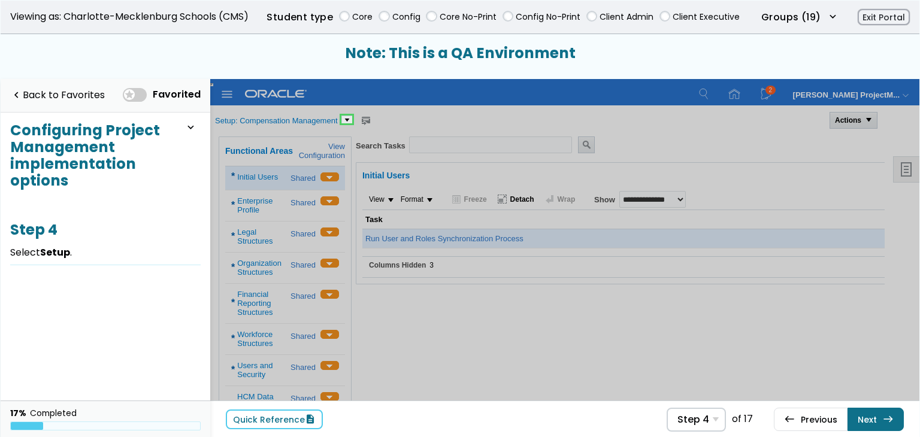
click at [657, 411] on div "Quick Reference description Step 4 Step 1 Select Right arrow . Step 2 Select My…" at bounding box center [565, 419] width 710 height 37
click at [695, 415] on span "Step 4" at bounding box center [694, 419] width 32 height 11
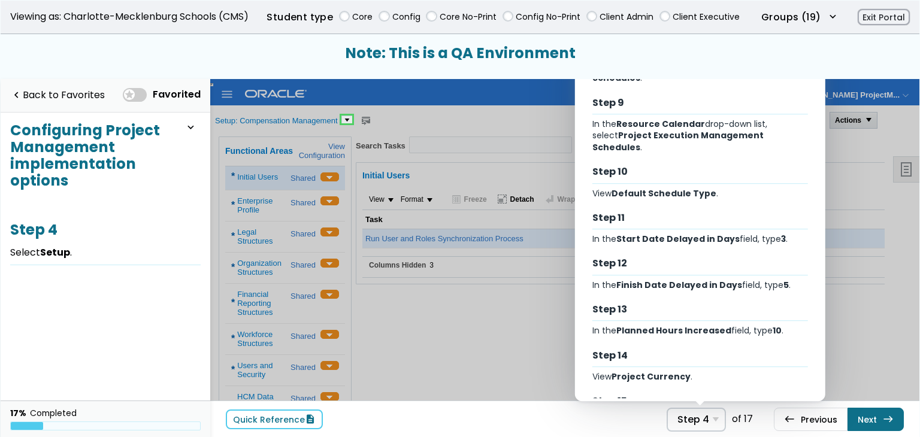
scroll to position [488, 0]
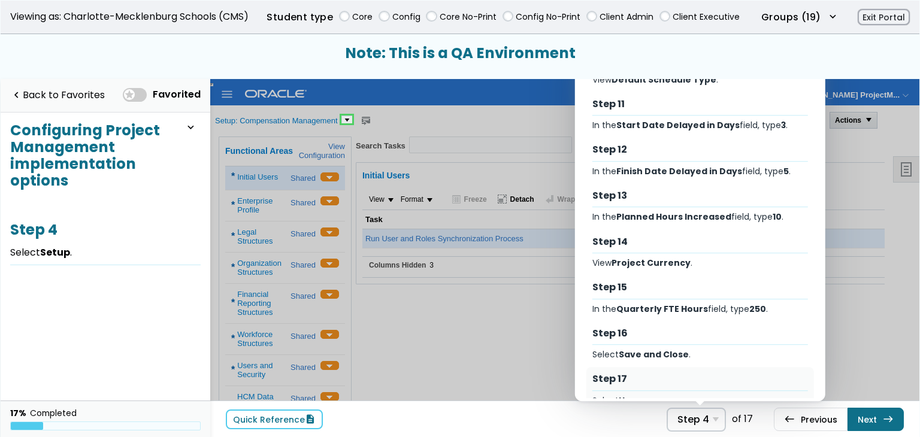
drag, startPoint x: 651, startPoint y: 372, endPoint x: 225, endPoint y: 300, distance: 431.6
click at [651, 396] on div "Select Home ." at bounding box center [701, 401] width 216 height 11
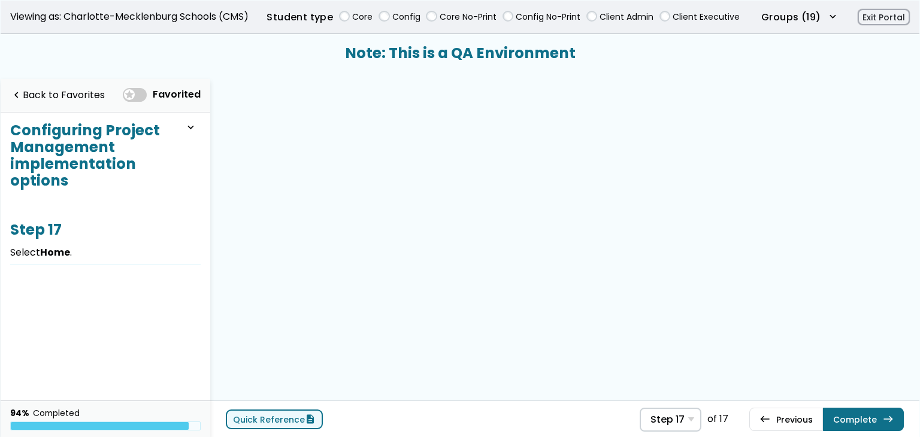
click at [305, 415] on span "description" at bounding box center [310, 420] width 11 height 10
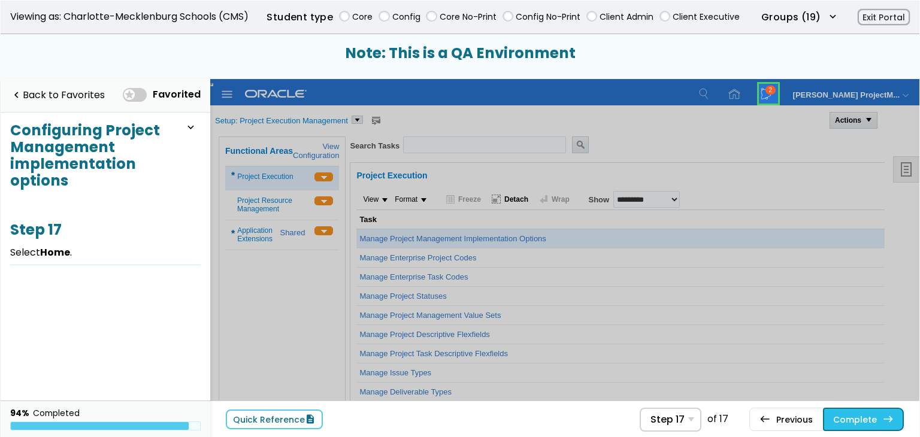
click at [880, 419] on link "Complete east" at bounding box center [863, 419] width 81 height 23
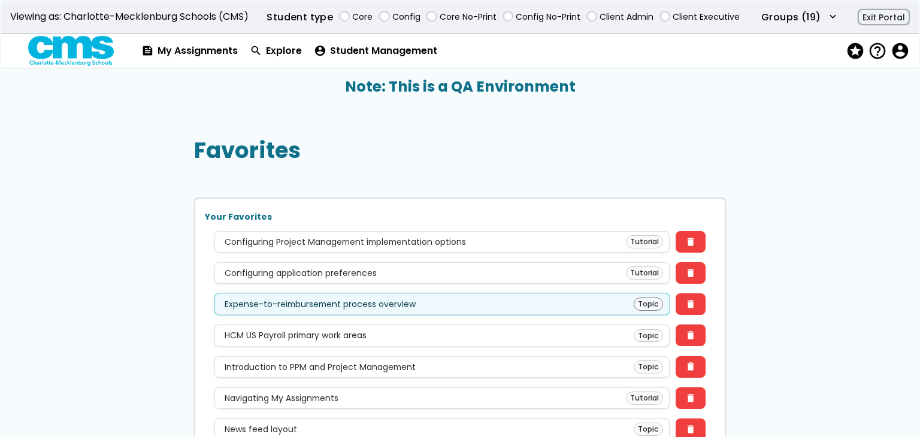
click at [454, 301] on div "Expense-to-reimbursement process overview Topic" at bounding box center [442, 304] width 443 height 13
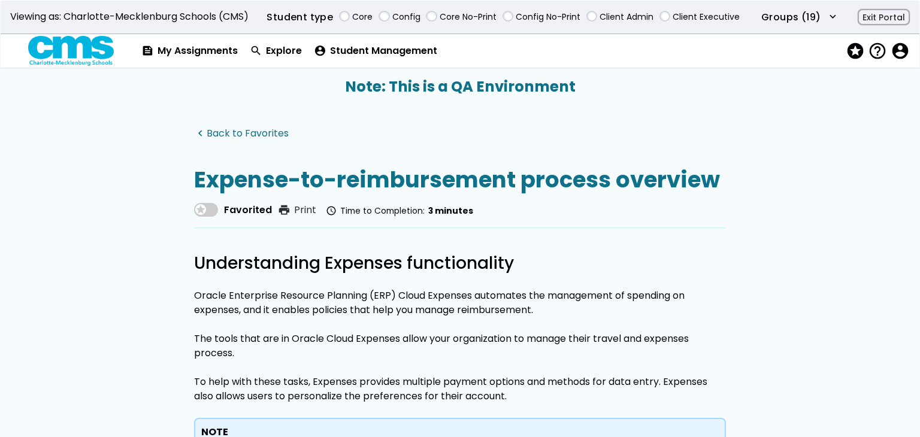
click at [268, 128] on link "navigate_before Back to Favorites" at bounding box center [241, 133] width 95 height 11
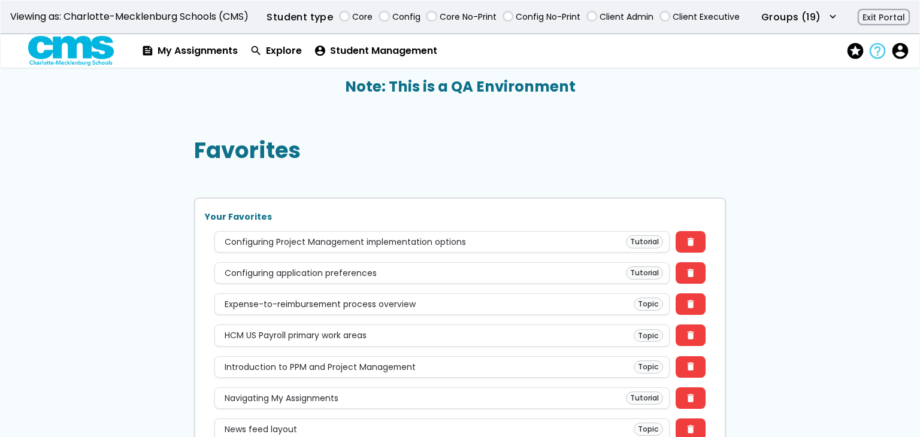
click at [880, 51] on span "help_outline" at bounding box center [876, 51] width 17 height 17
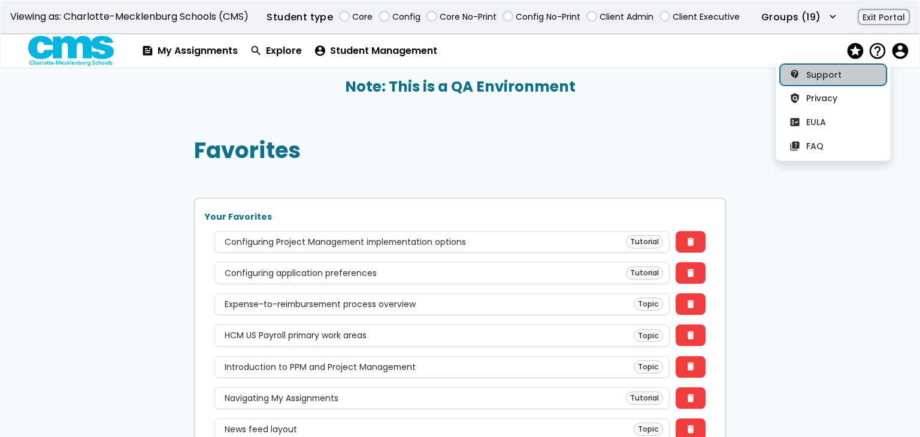
click at [806, 80] on link "contact_support Support" at bounding box center [833, 75] width 107 height 22
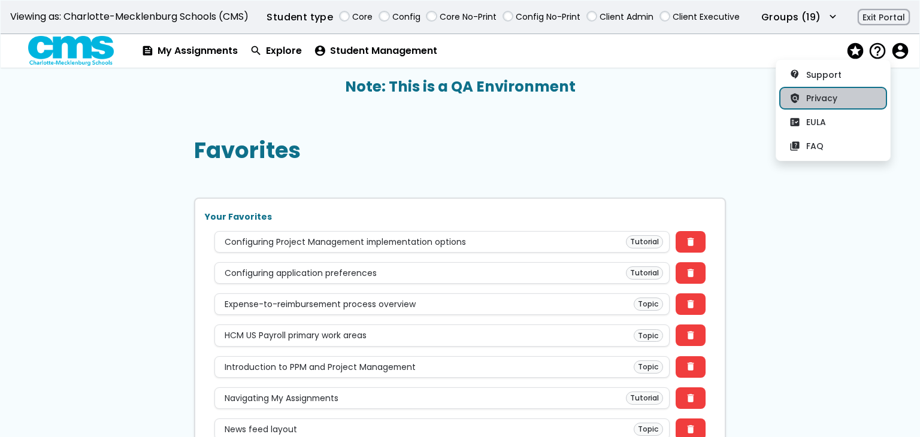
click at [837, 99] on button "policy Privacy" at bounding box center [833, 98] width 107 height 22
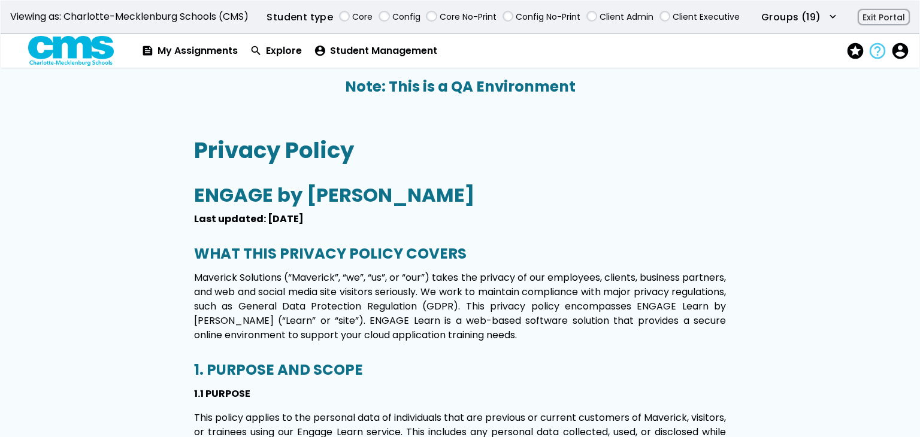
click at [876, 55] on span "help_outline" at bounding box center [876, 51] width 17 height 17
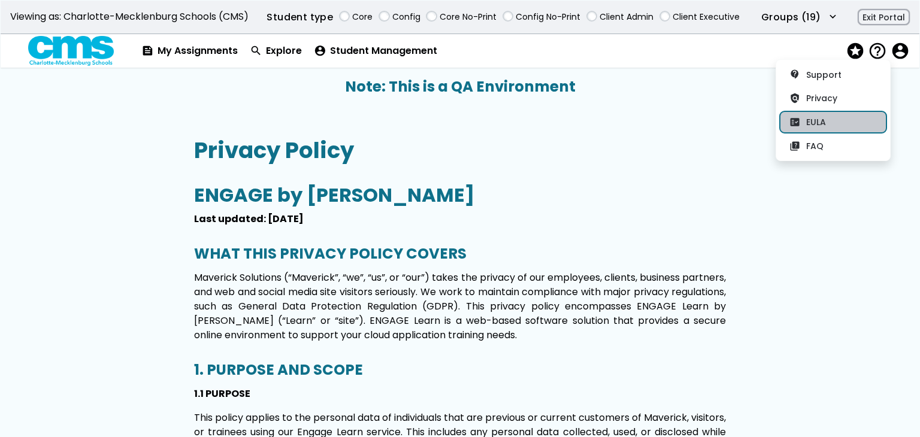
click at [840, 126] on button "fact_check EULA" at bounding box center [833, 122] width 107 height 22
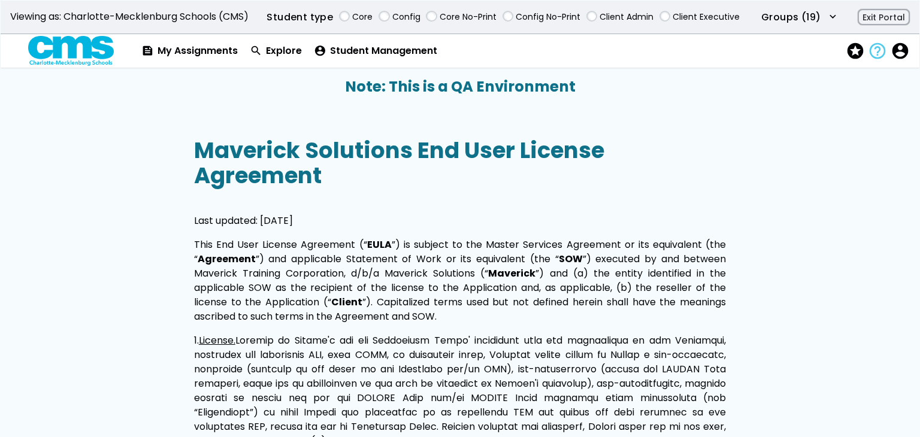
click at [877, 51] on span "help_outline" at bounding box center [876, 51] width 17 height 17
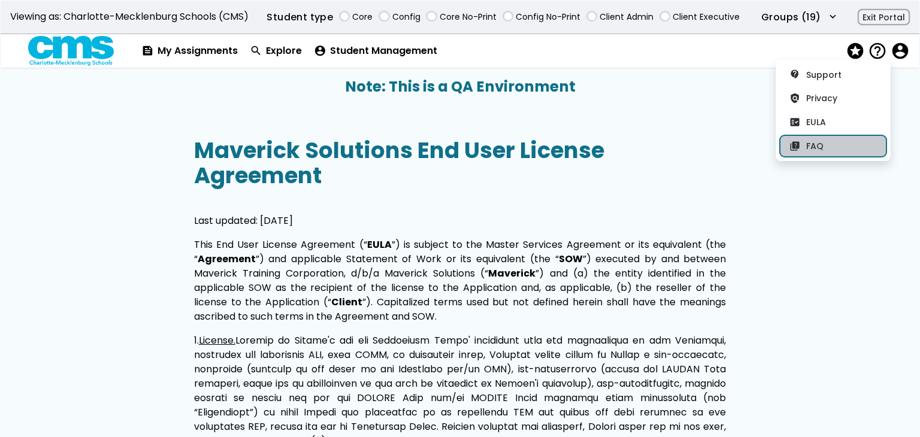
click at [844, 143] on button "quiz FAQ" at bounding box center [833, 146] width 107 height 22
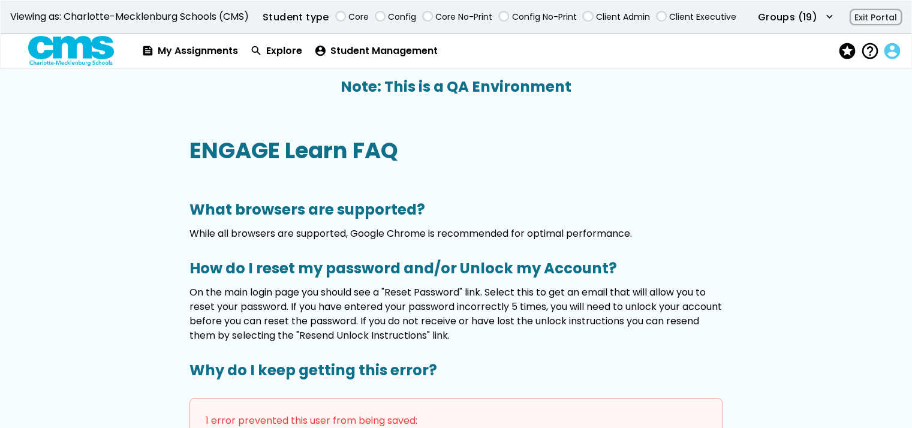
click at [893, 47] on span "account_circle" at bounding box center [890, 51] width 17 height 17
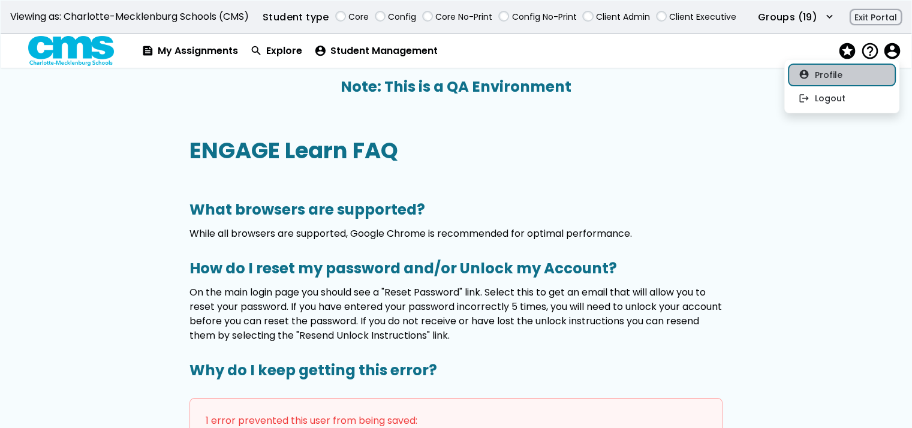
click at [882, 70] on button "account_circle Profile" at bounding box center [841, 75] width 107 height 22
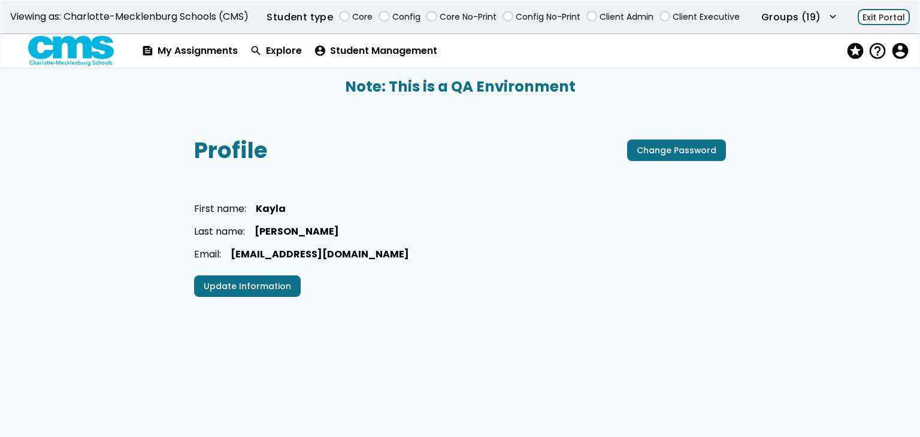
click at [883, 14] on button "Exit Portal" at bounding box center [884, 17] width 52 height 17
